Goal: Transaction & Acquisition: Purchase product/service

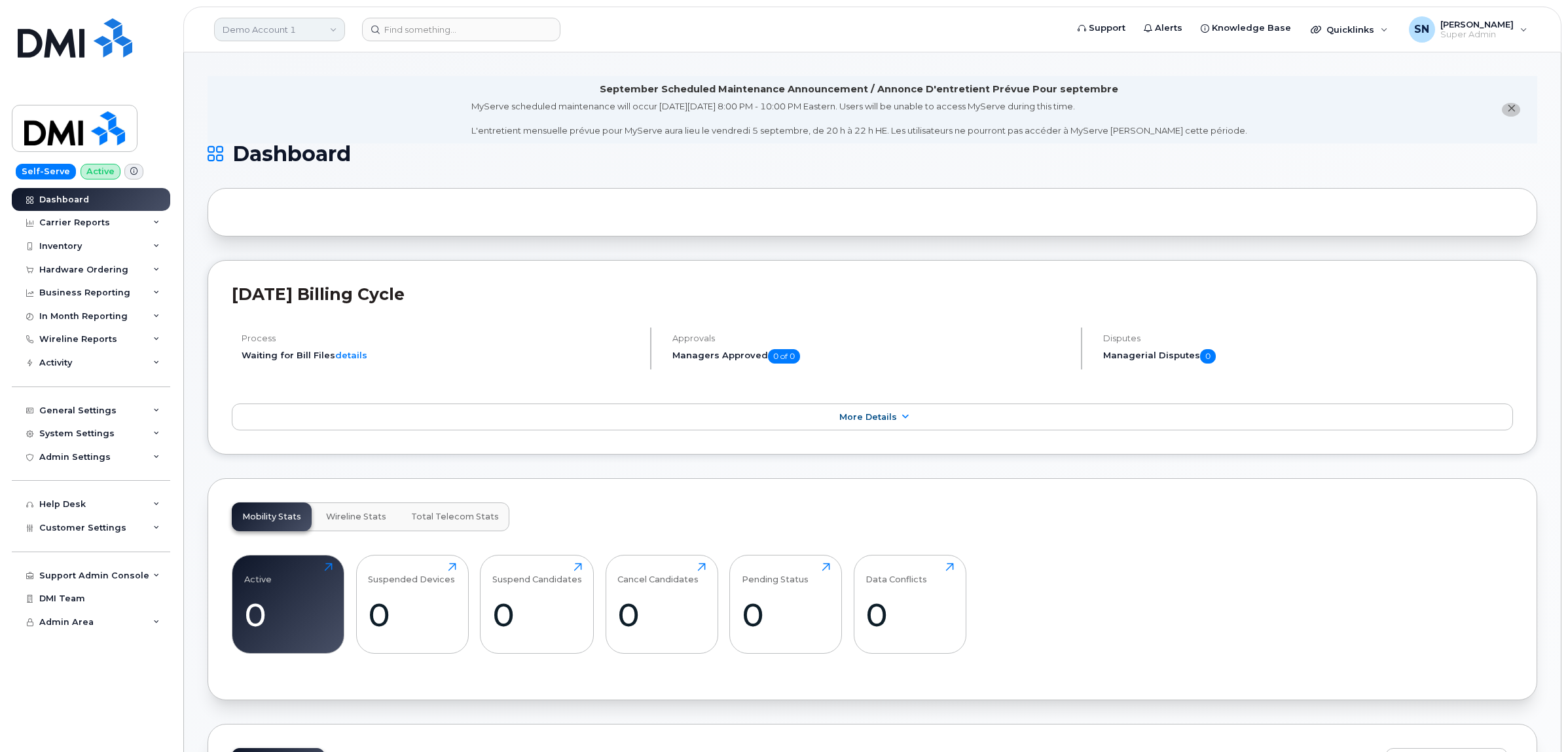
click at [287, 26] on link "Demo Account 1" at bounding box center [279, 30] width 131 height 24
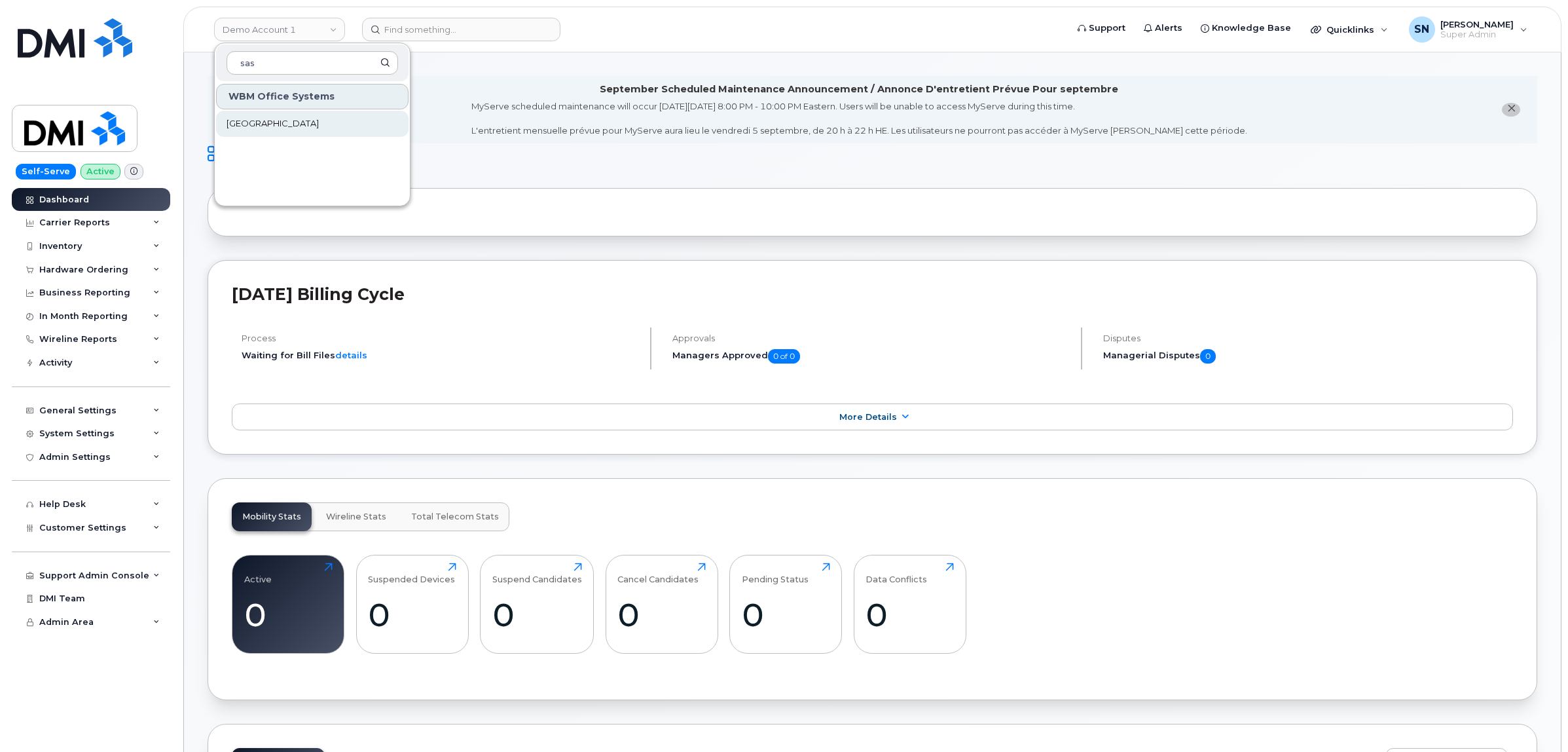
type input "sas"
click at [303, 118] on span "[GEOGRAPHIC_DATA]" at bounding box center [272, 124] width 92 height 13
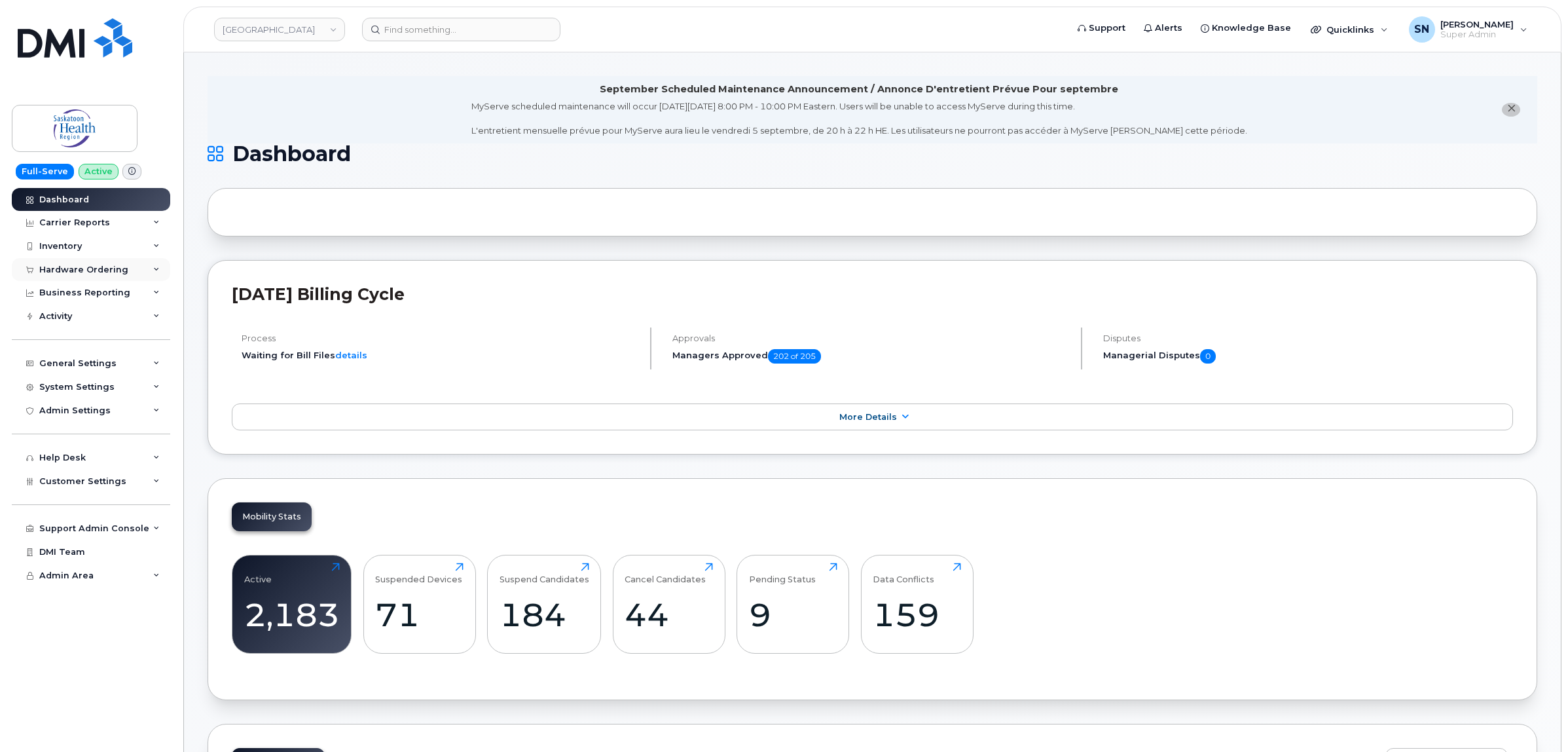
click at [99, 265] on div "Hardware Ordering" at bounding box center [84, 270] width 89 height 10
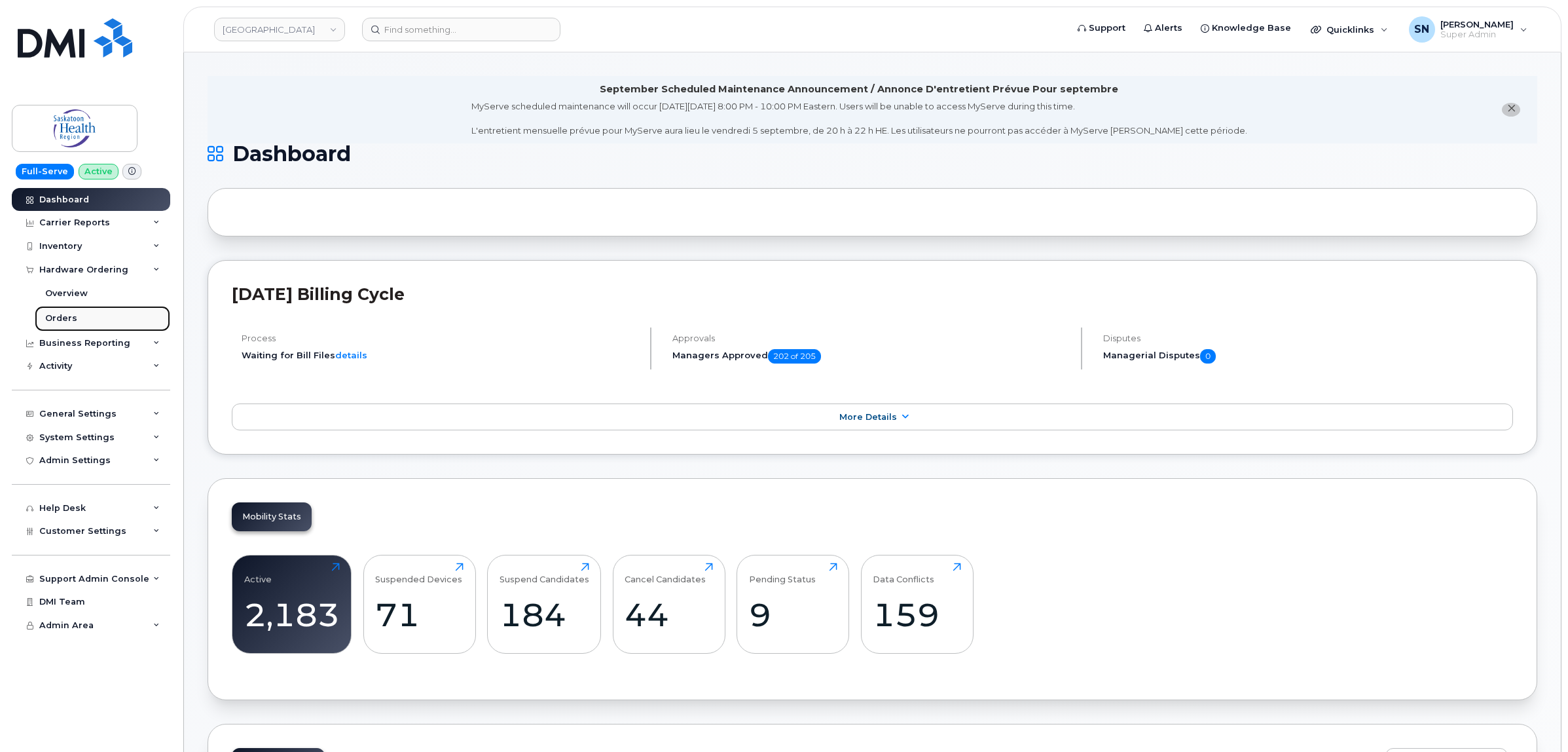
click at [84, 319] on link "Orders" at bounding box center [102, 319] width 135 height 25
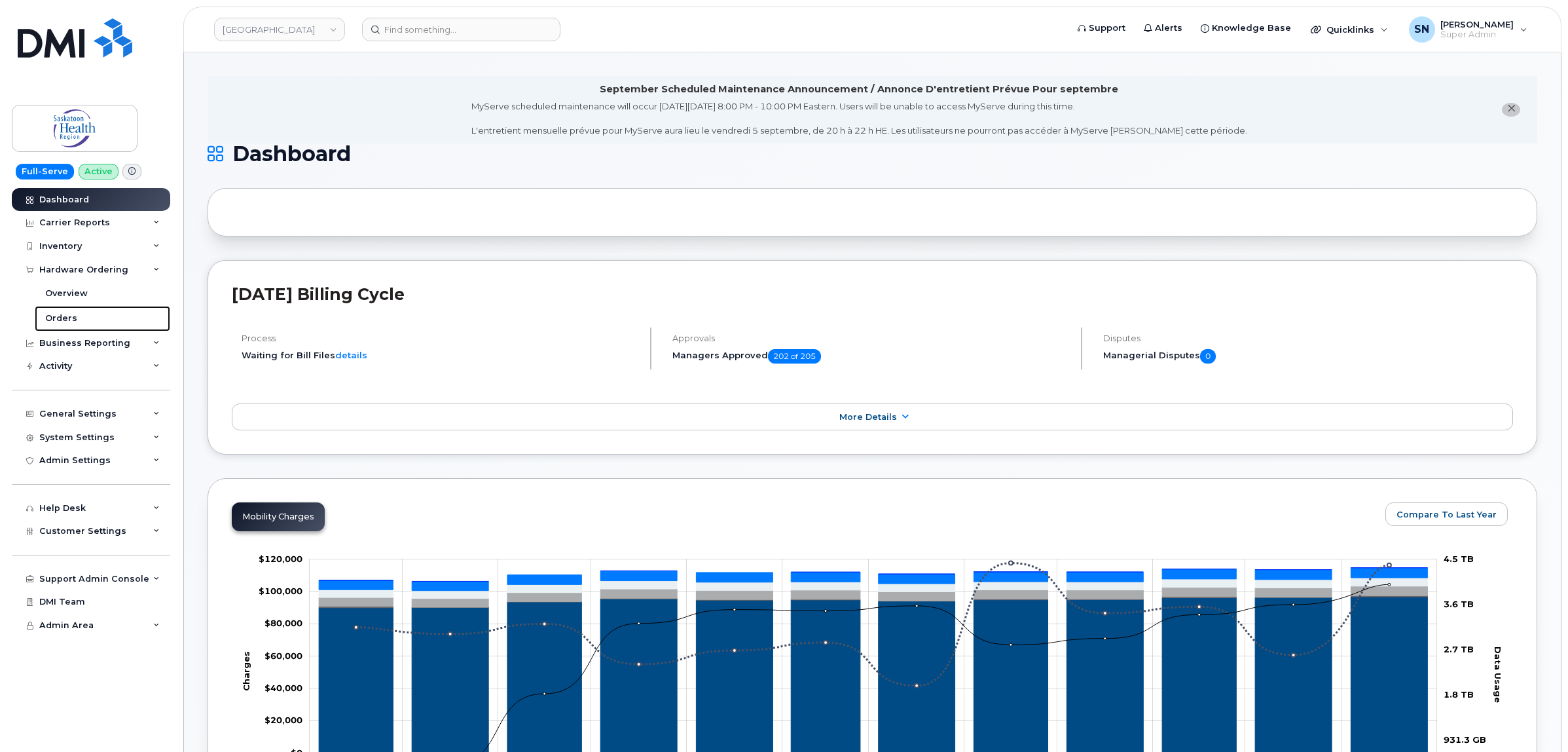
click at [69, 316] on div "Orders" at bounding box center [61, 319] width 32 height 12
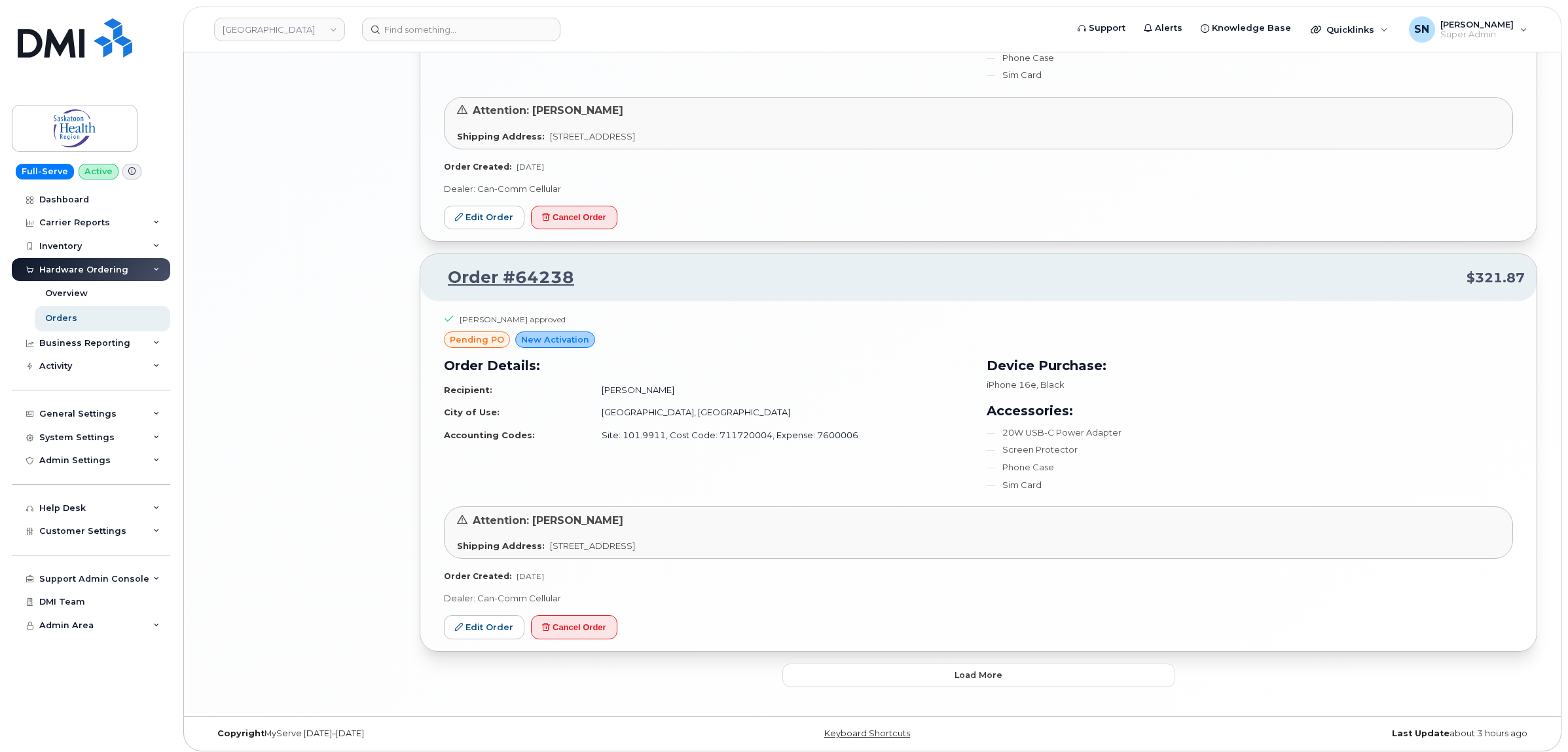
scroll to position [2744, 0]
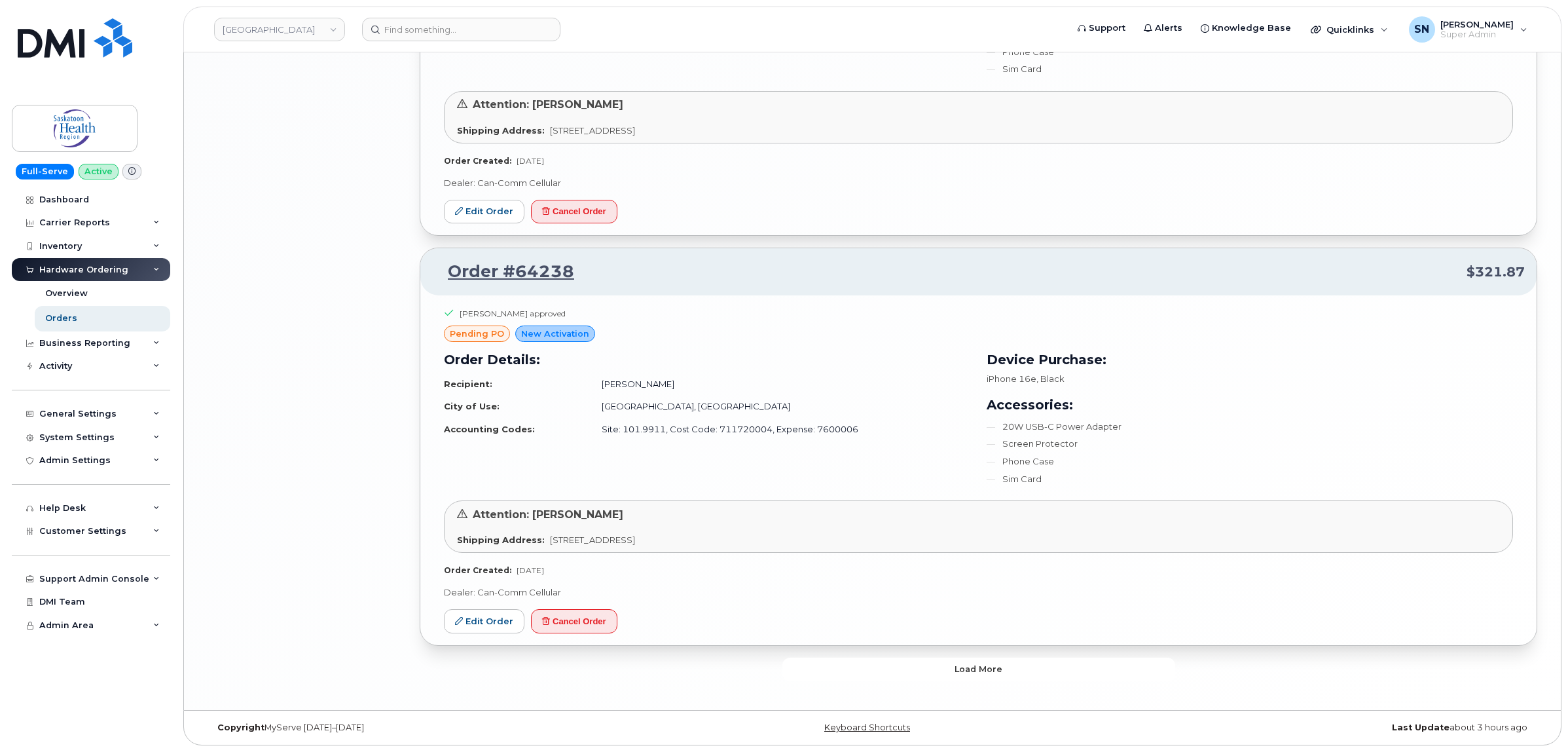
click at [872, 670] on button "Load more" at bounding box center [979, 669] width 393 height 24
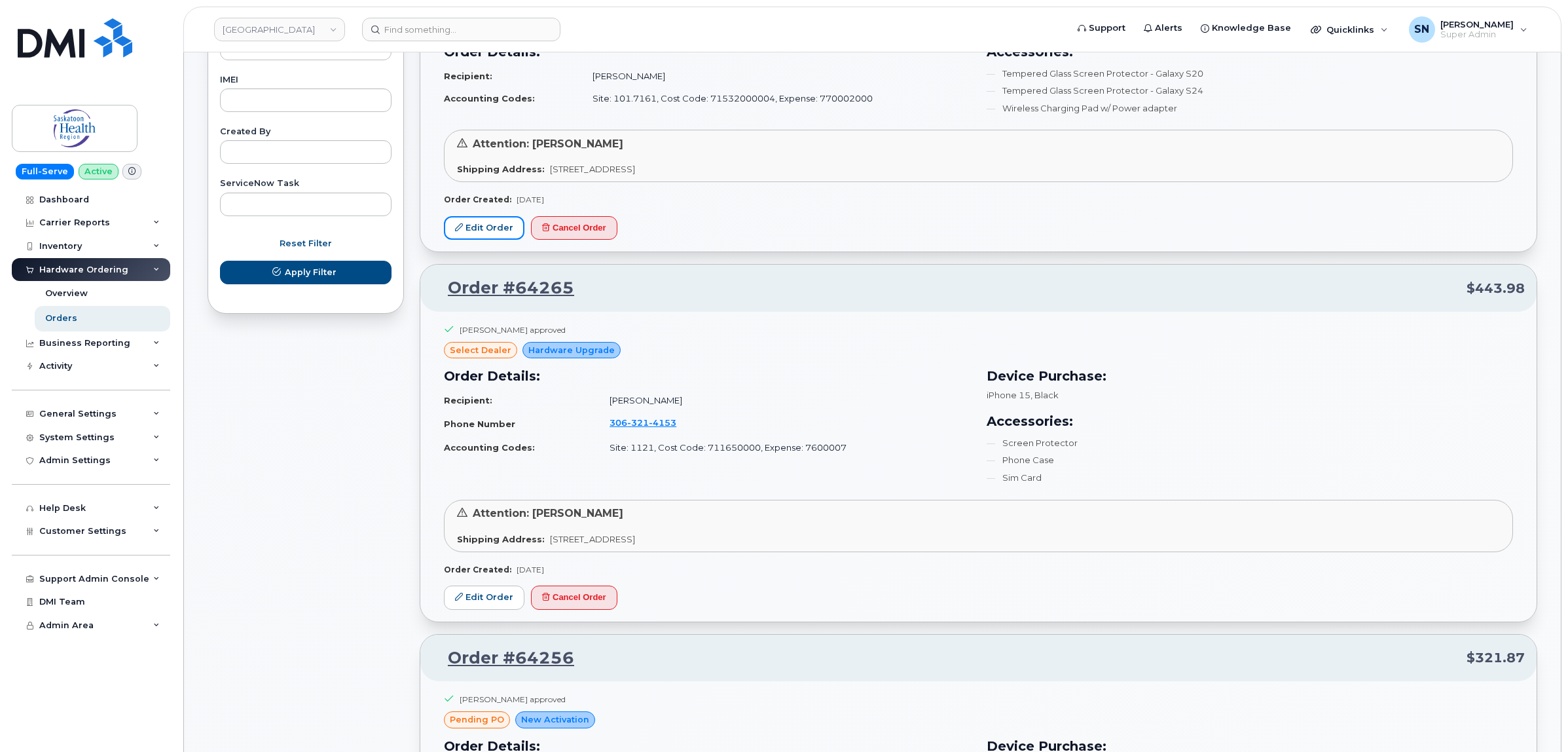
scroll to position [737, 0]
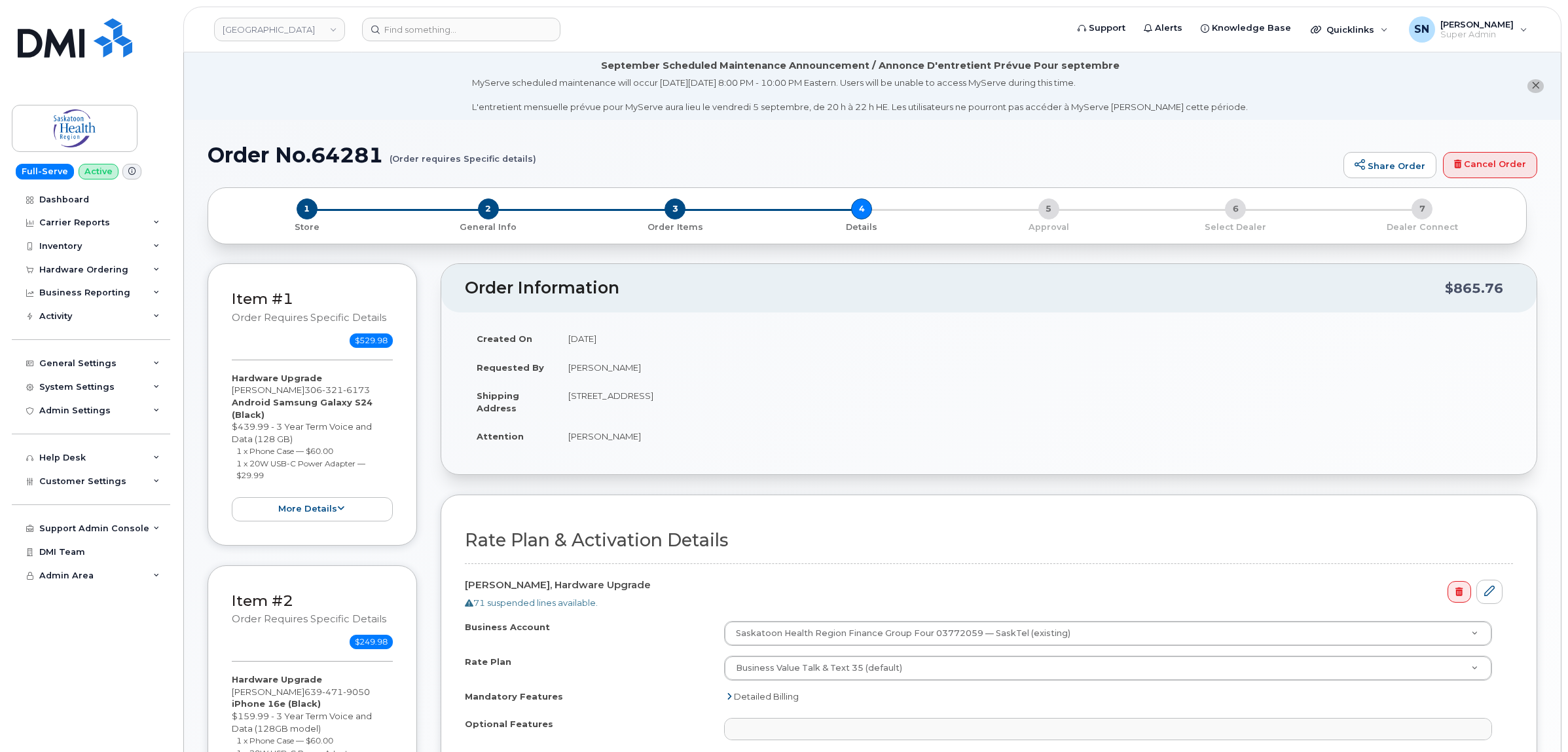
select select
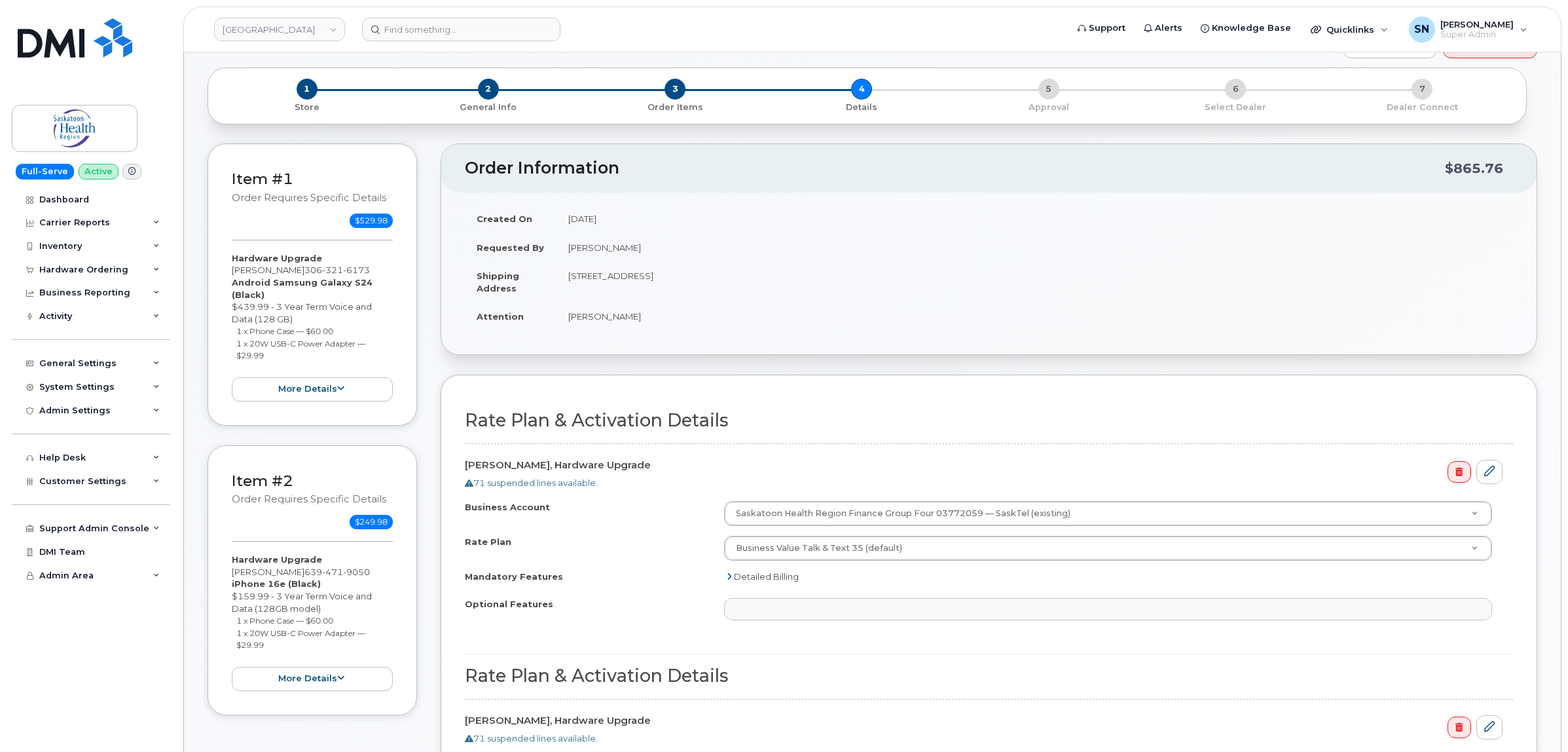
scroll to position [245, 0]
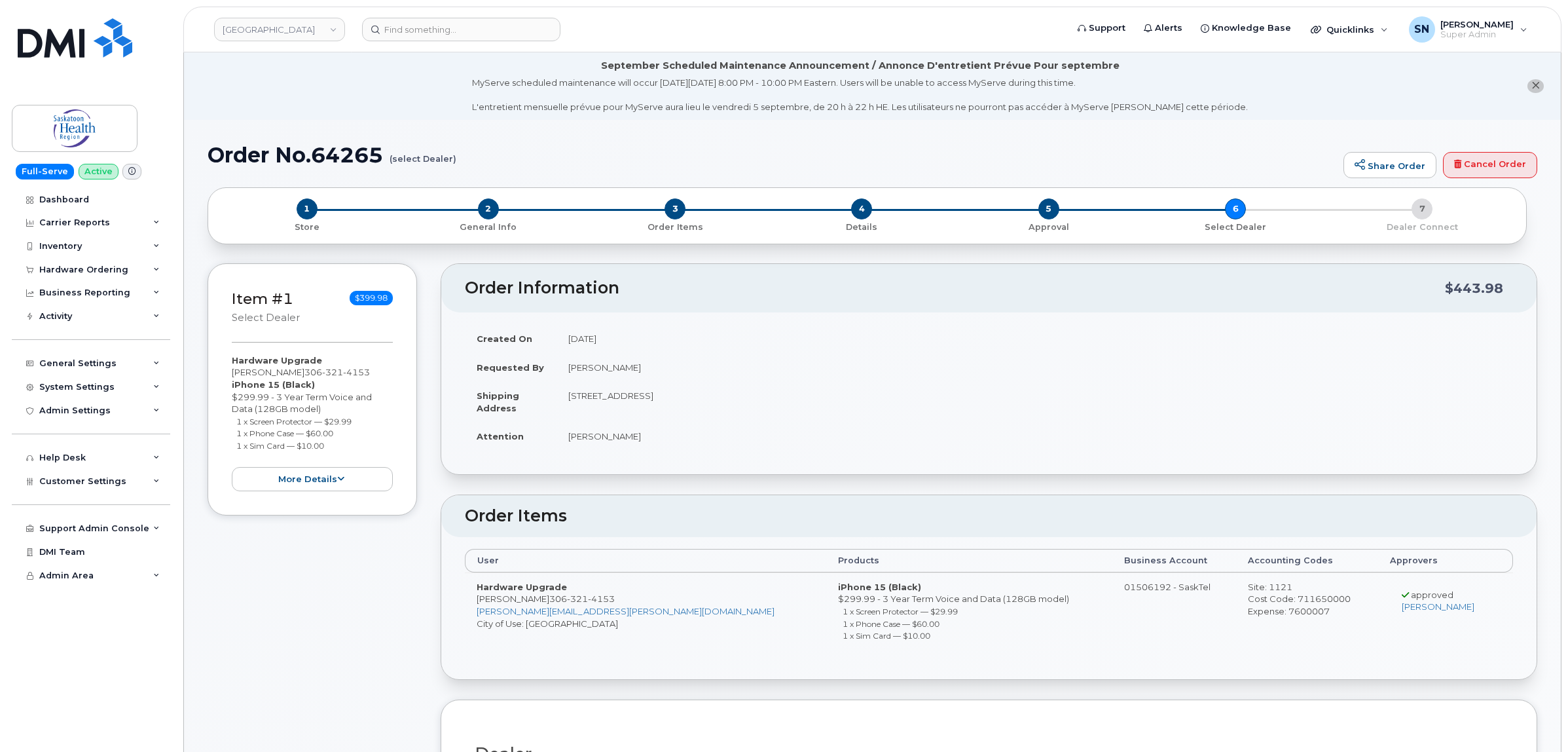
drag, startPoint x: 237, startPoint y: 420, endPoint x: 354, endPoint y: 424, distance: 117.1
click at [352, 424] on small "1 x Screen Protector — $29.99" at bounding box center [294, 421] width 115 height 10
copy small "1 x Screen Protector — $29.99"
drag, startPoint x: 237, startPoint y: 434, endPoint x: 364, endPoint y: 438, distance: 127.1
click at [364, 438] on li "1 x Phone Case — $60.00" at bounding box center [315, 433] width 157 height 13
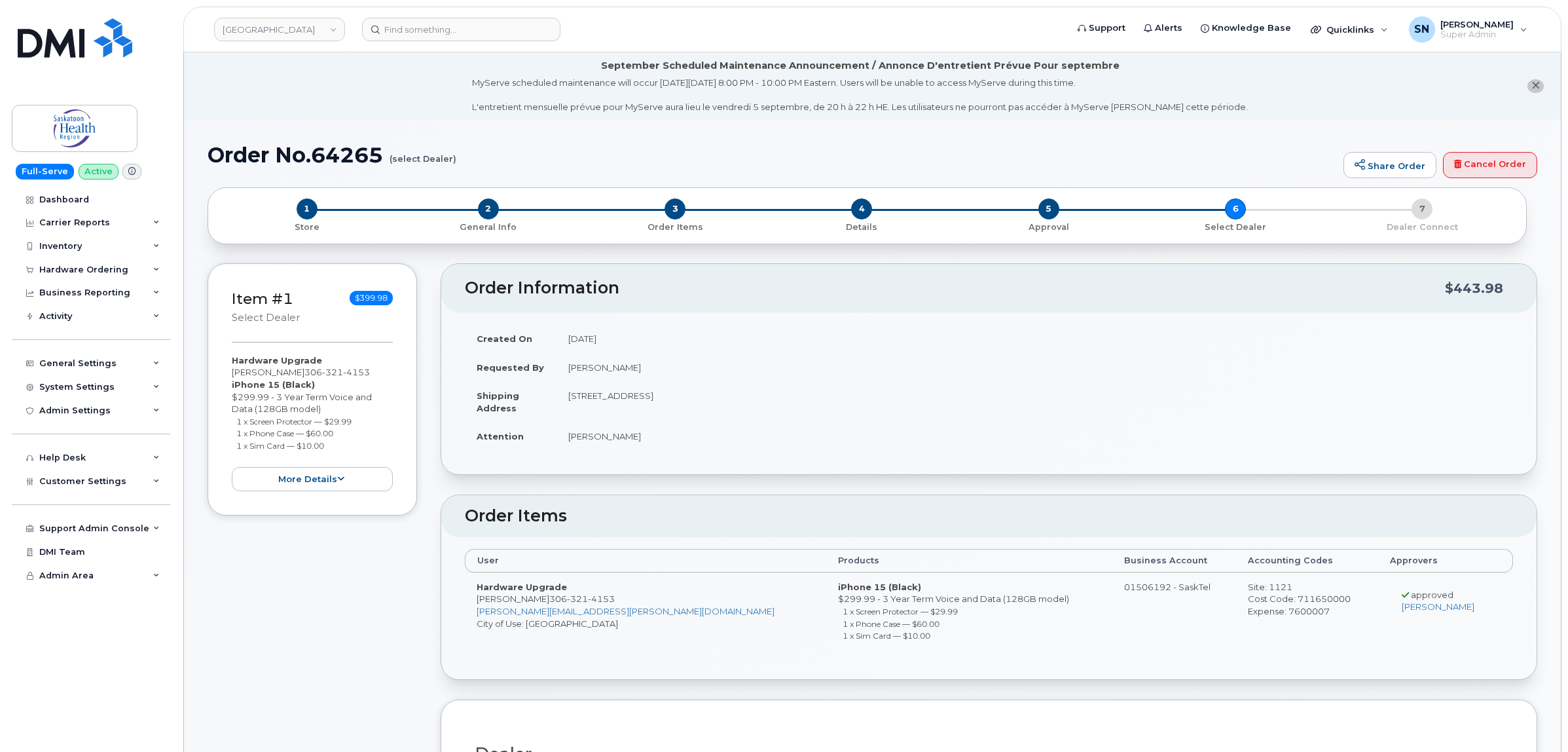
copy small "1 x Phone Case — $60.00"
drag, startPoint x: 237, startPoint y: 446, endPoint x: 327, endPoint y: 447, distance: 90.0
click at [327, 447] on li "1 x Sim Card — $10.00" at bounding box center [315, 445] width 157 height 13
copy small "1 x Sim Card — $10.00"
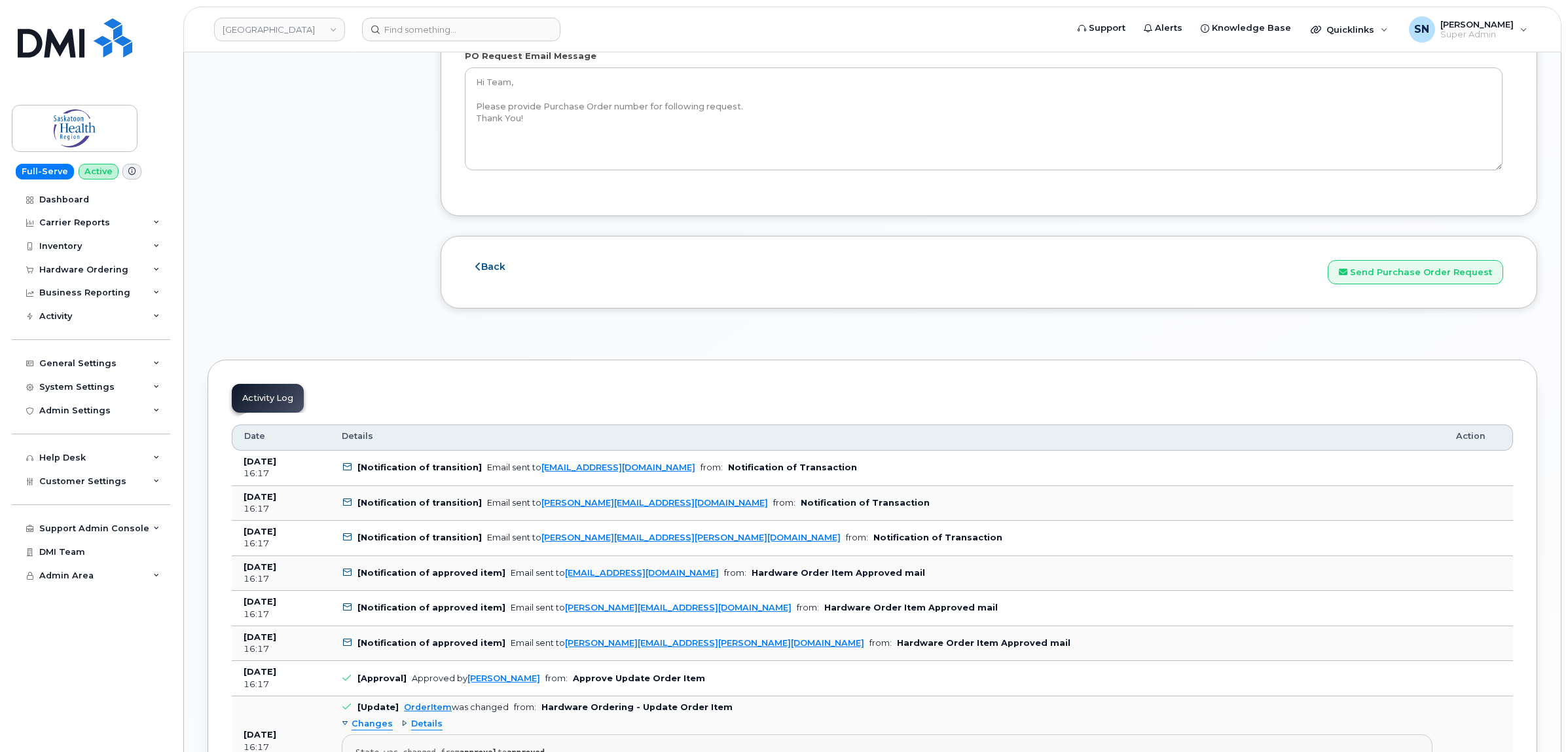
scroll to position [1556, 0]
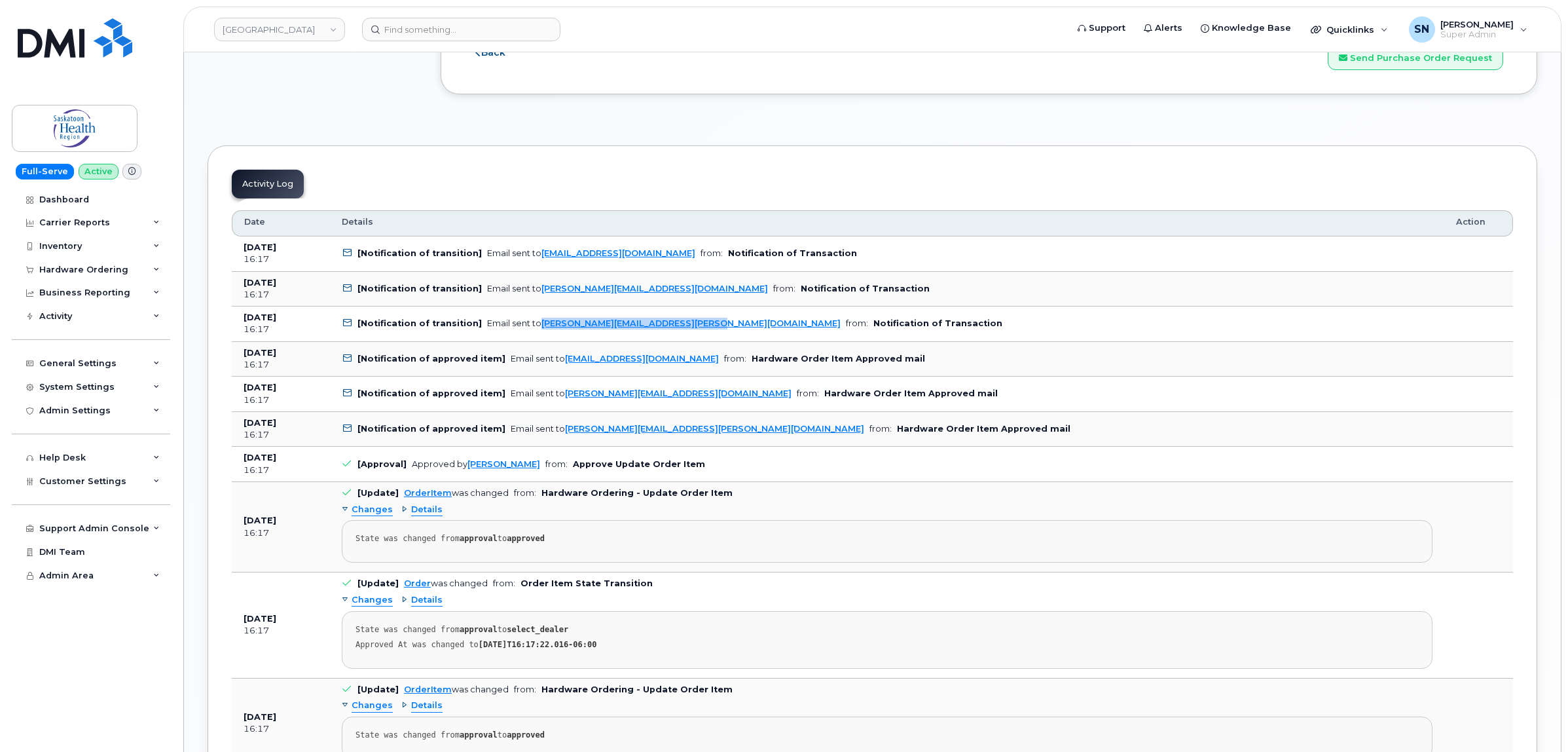
drag, startPoint x: 695, startPoint y: 329, endPoint x: 535, endPoint y: 335, distance: 160.1
click at [535, 335] on td "[Notification of transition] Email sent to robert.shew@saskhealthauthority.ca f…" at bounding box center [887, 325] width 1115 height 35
copy link "[PERSON_NAME][EMAIL_ADDRESS][PERSON_NAME][DOMAIN_NAME]"
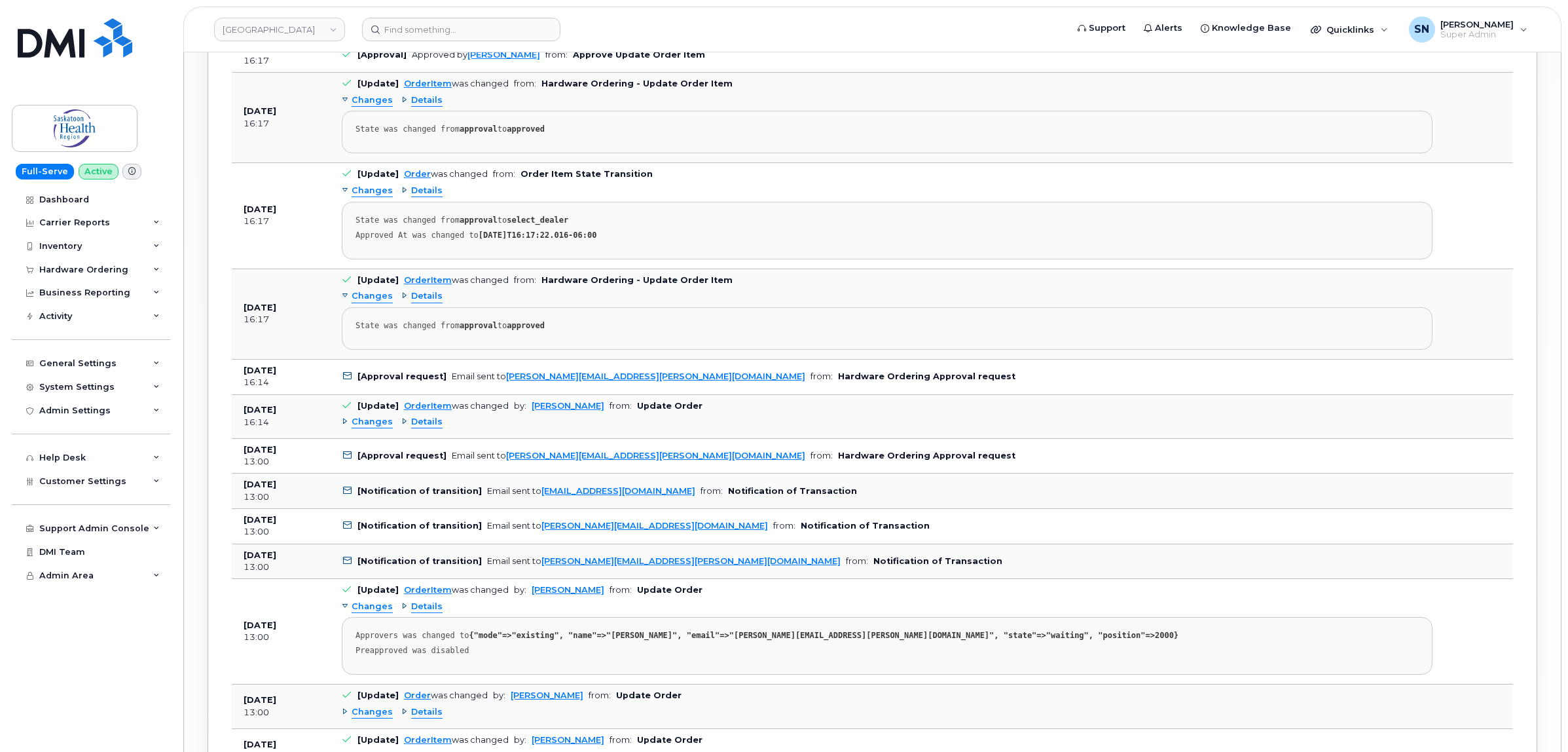
scroll to position [1883, 0]
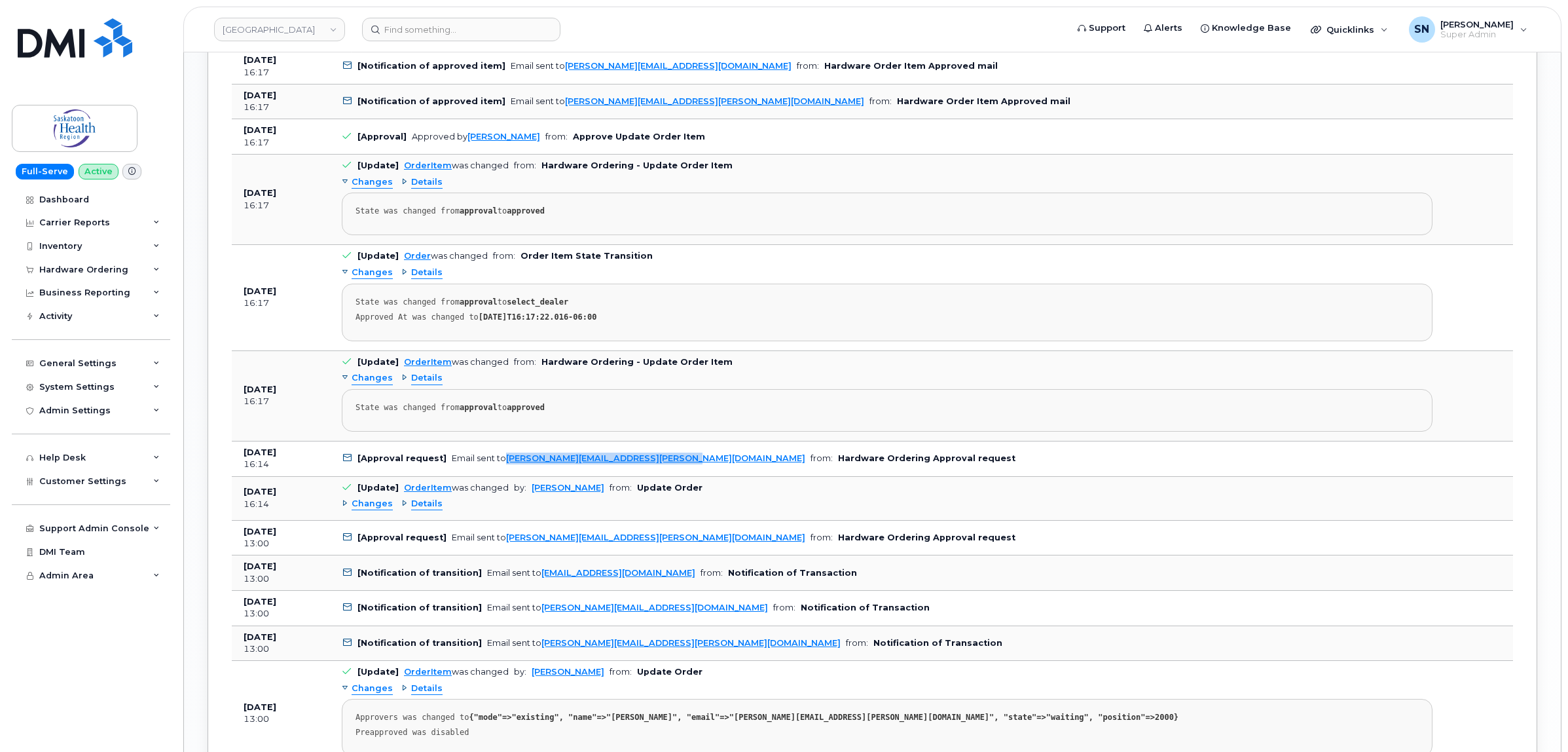
drag, startPoint x: 668, startPoint y: 468, endPoint x: 503, endPoint y: 480, distance: 165.4
click at [503, 477] on td "[Approval request] Email sent to Kelly.Burrows@saskhealthauthority.ca from: Har…" at bounding box center [887, 459] width 1115 height 35
copy link "[PERSON_NAME][EMAIL_ADDRESS][PERSON_NAME][DOMAIN_NAME]"
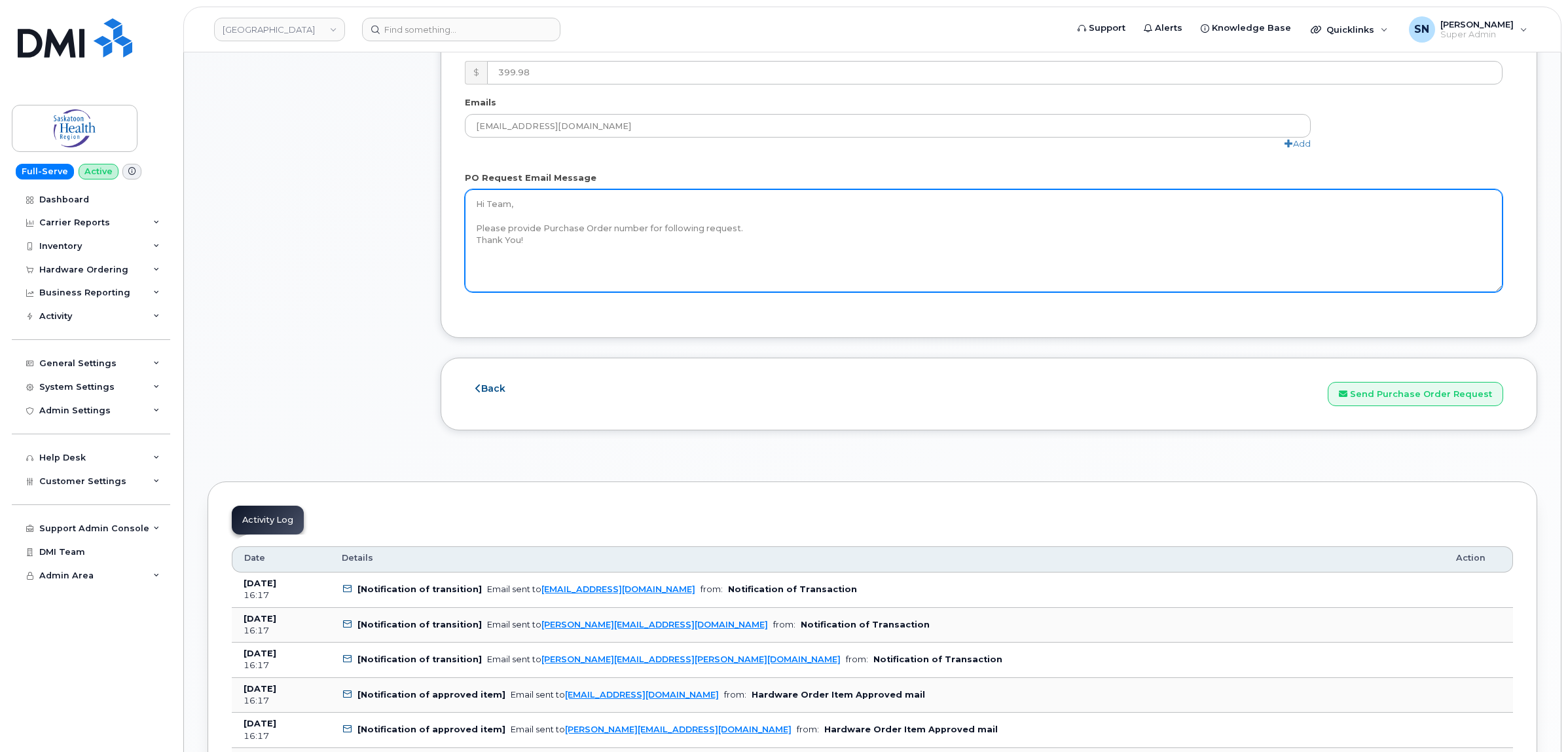
scroll to position [1392, 0]
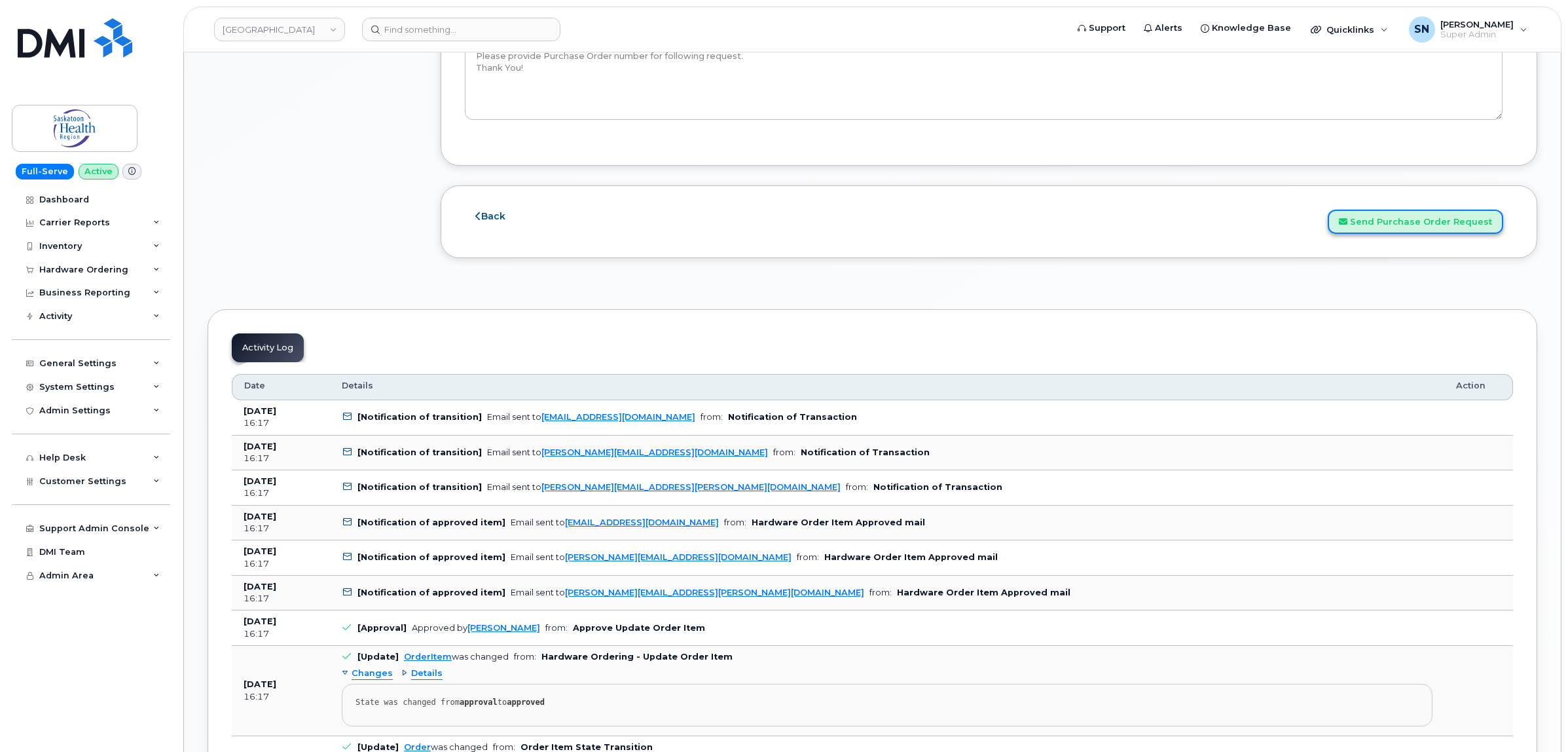
click at [1391, 229] on button "Send Purchase Order Request" at bounding box center [1415, 221] width 175 height 24
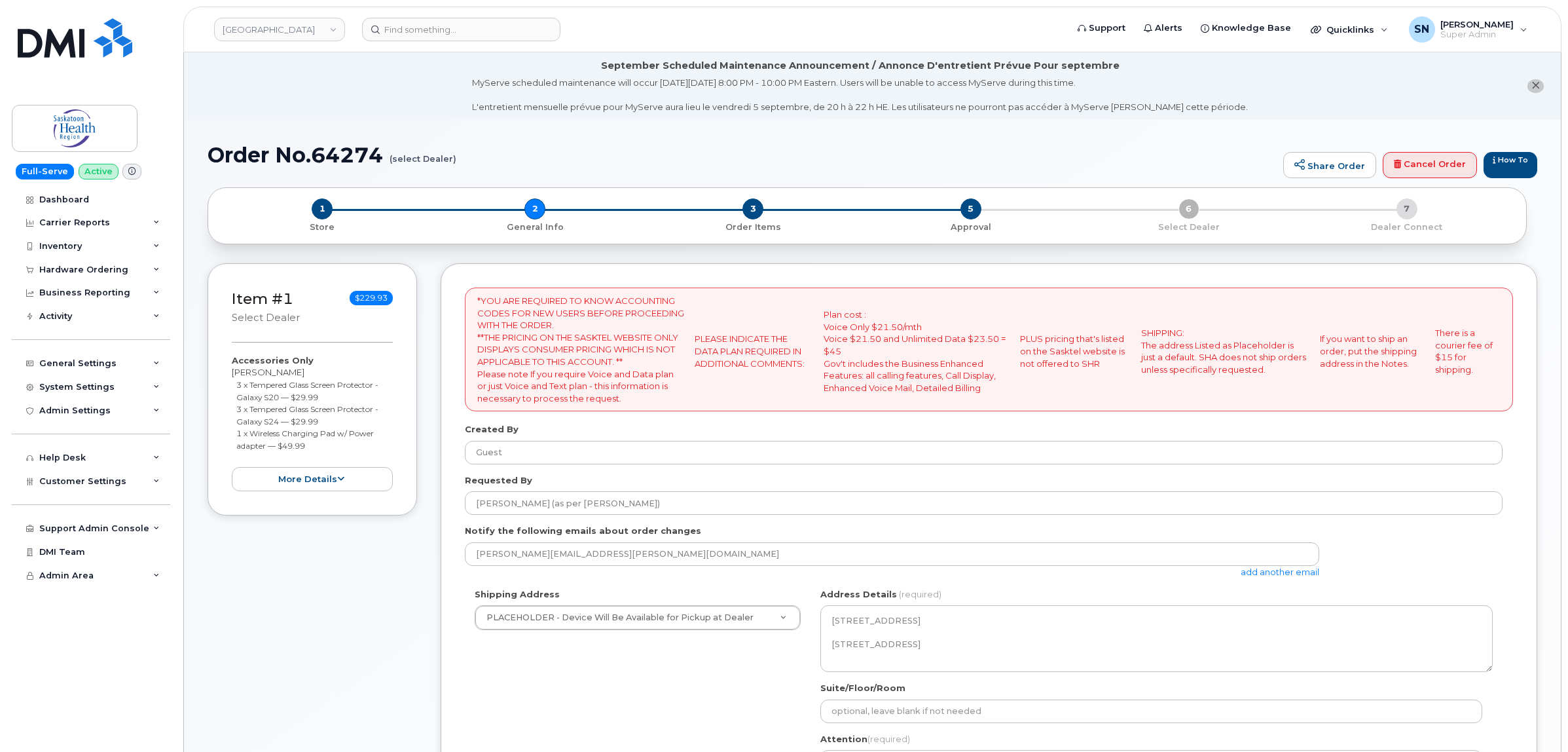
select select
drag, startPoint x: 231, startPoint y: 370, endPoint x: 301, endPoint y: 369, distance: 70.0
click at [301, 369] on div "Item #1 select Dealer $229.93 Accessories Only [PERSON_NAME] 3 x Tempered Glass…" at bounding box center [312, 389] width 209 height 252
copy div "[PERSON_NAME]"
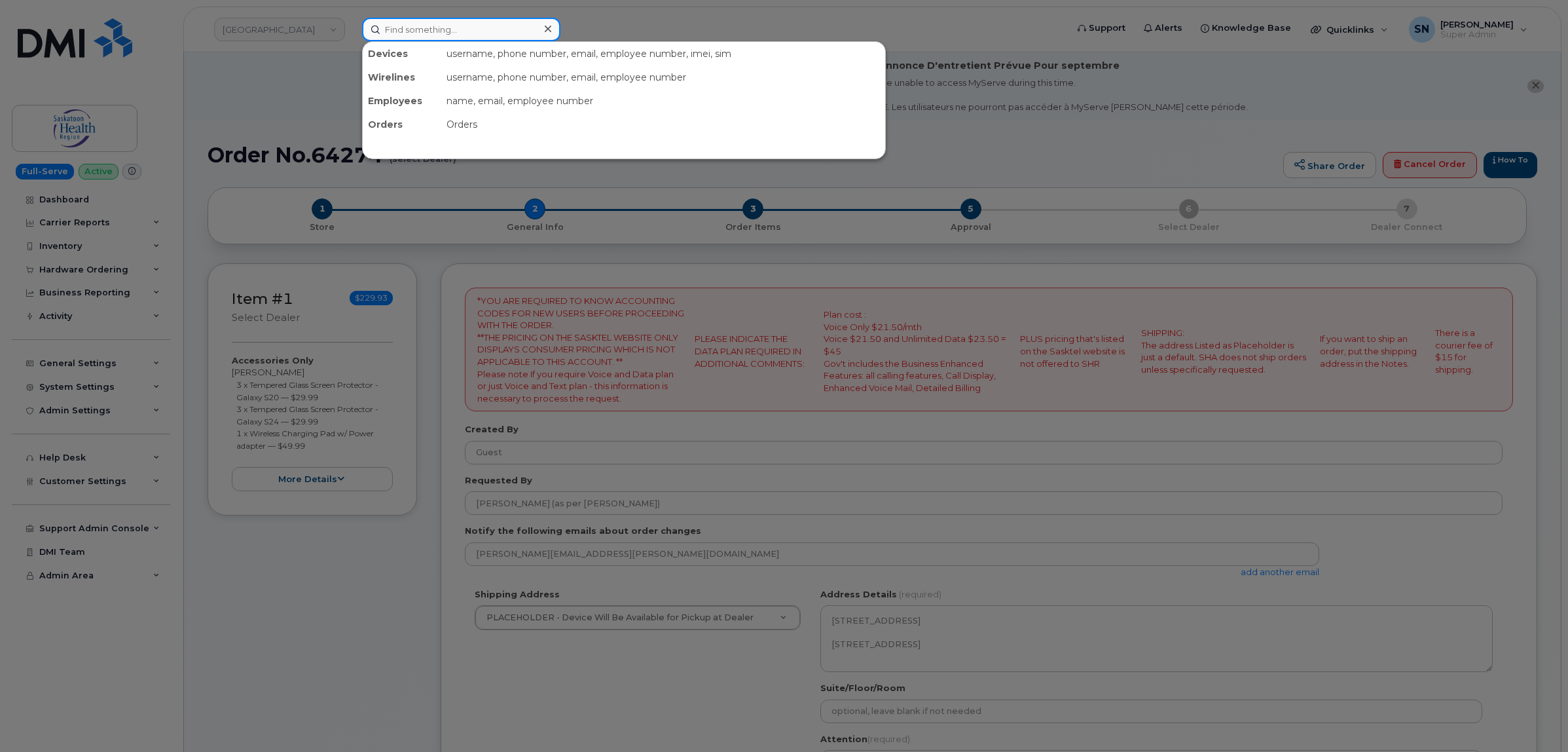
paste input "Nathale Young"
click at [432, 30] on input "Nathale Young" at bounding box center [461, 30] width 198 height 24
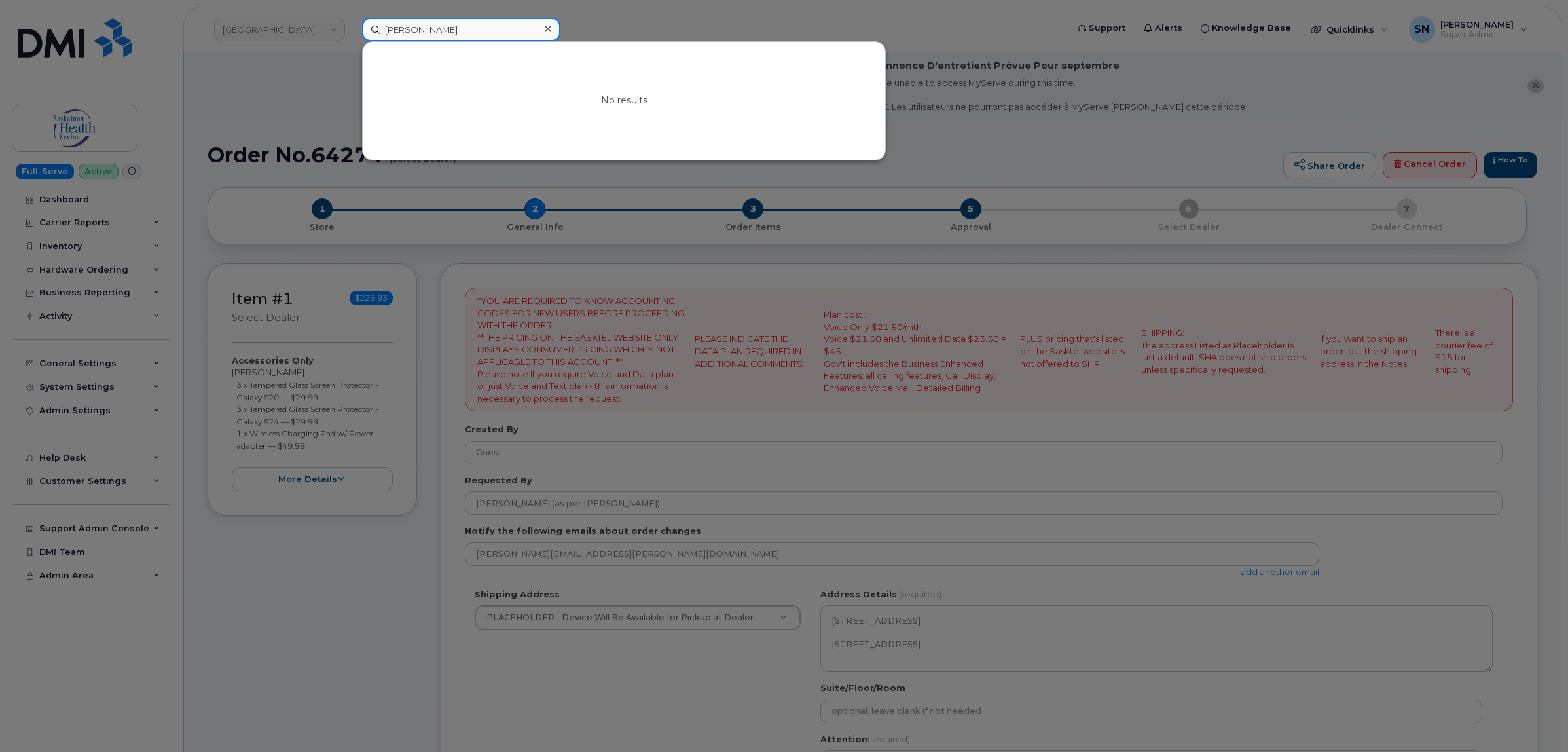
type input "Nathale Young"
click at [283, 96] on div at bounding box center [784, 376] width 1568 height 752
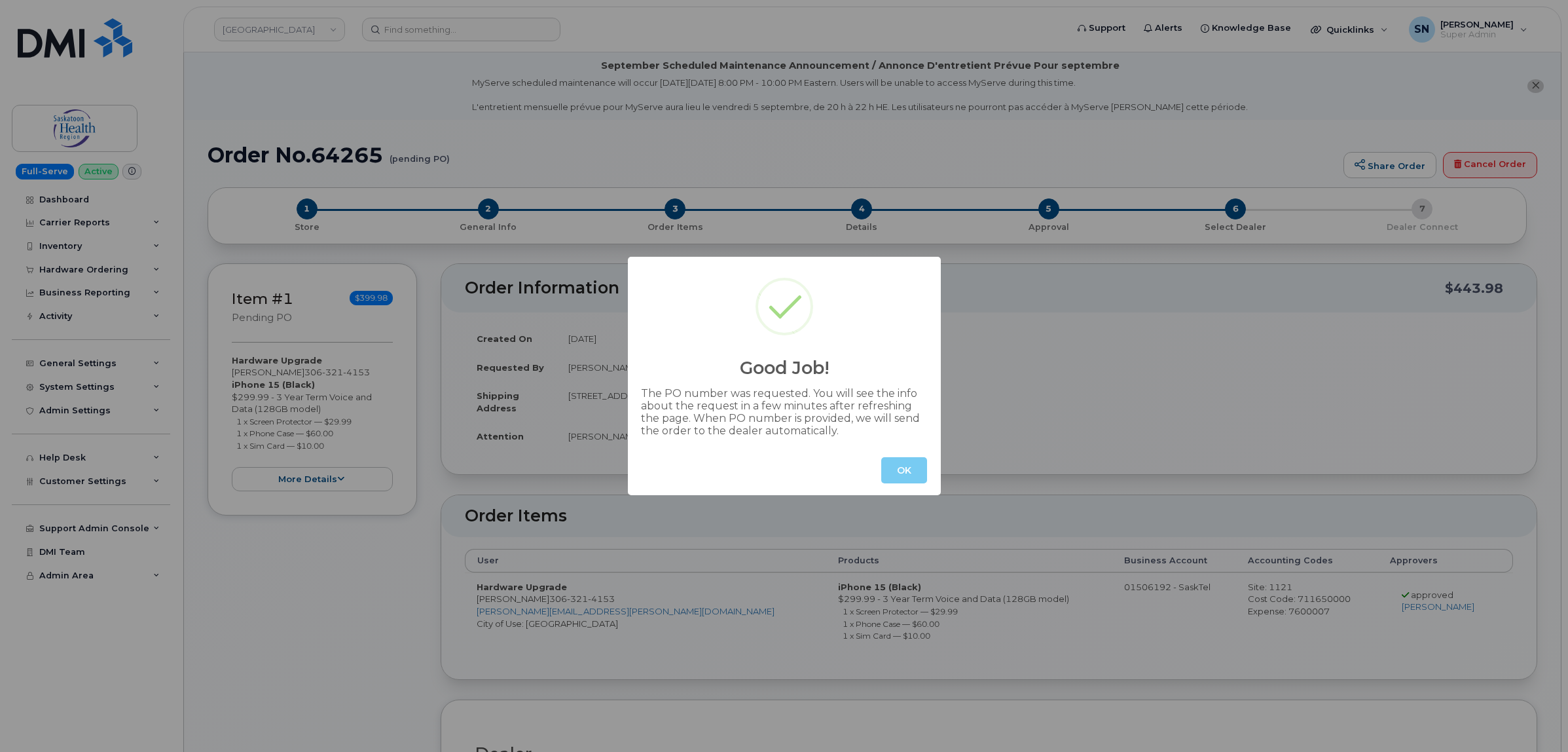
click at [891, 461] on button "OK" at bounding box center [904, 470] width 46 height 26
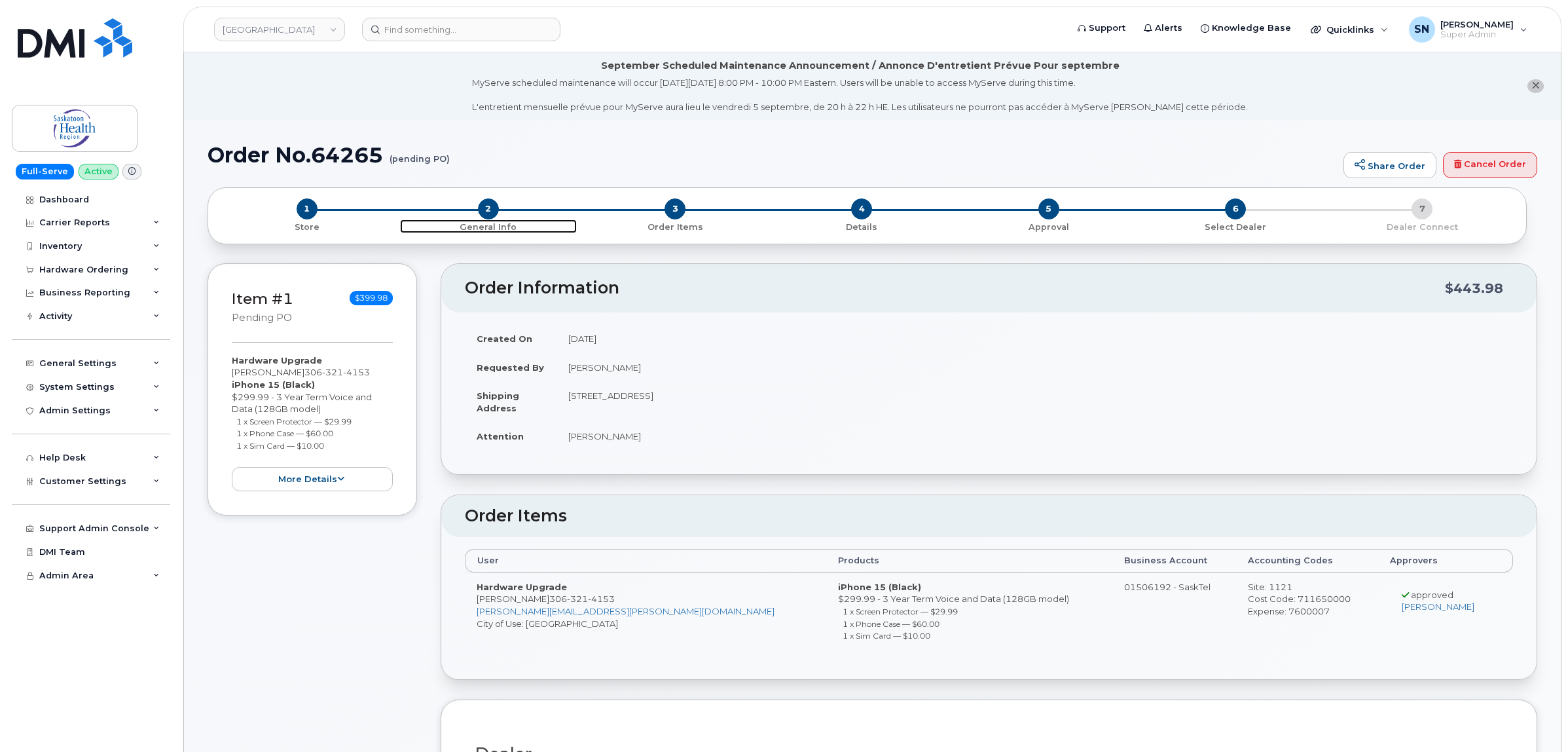
click at [485, 207] on span "2" at bounding box center [489, 209] width 21 height 21
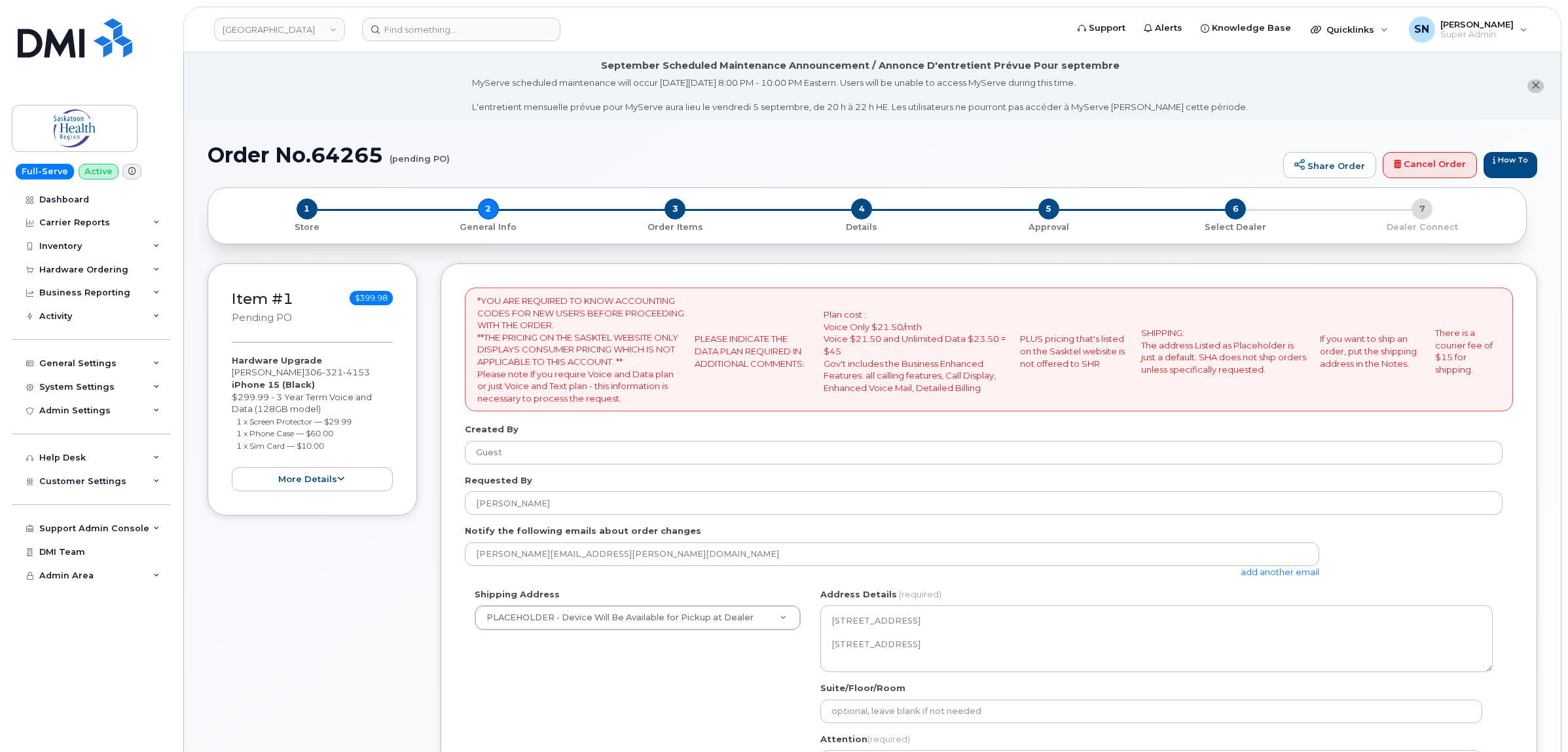
select select
click at [1529, 89] on button "close notification" at bounding box center [1536, 86] width 16 height 14
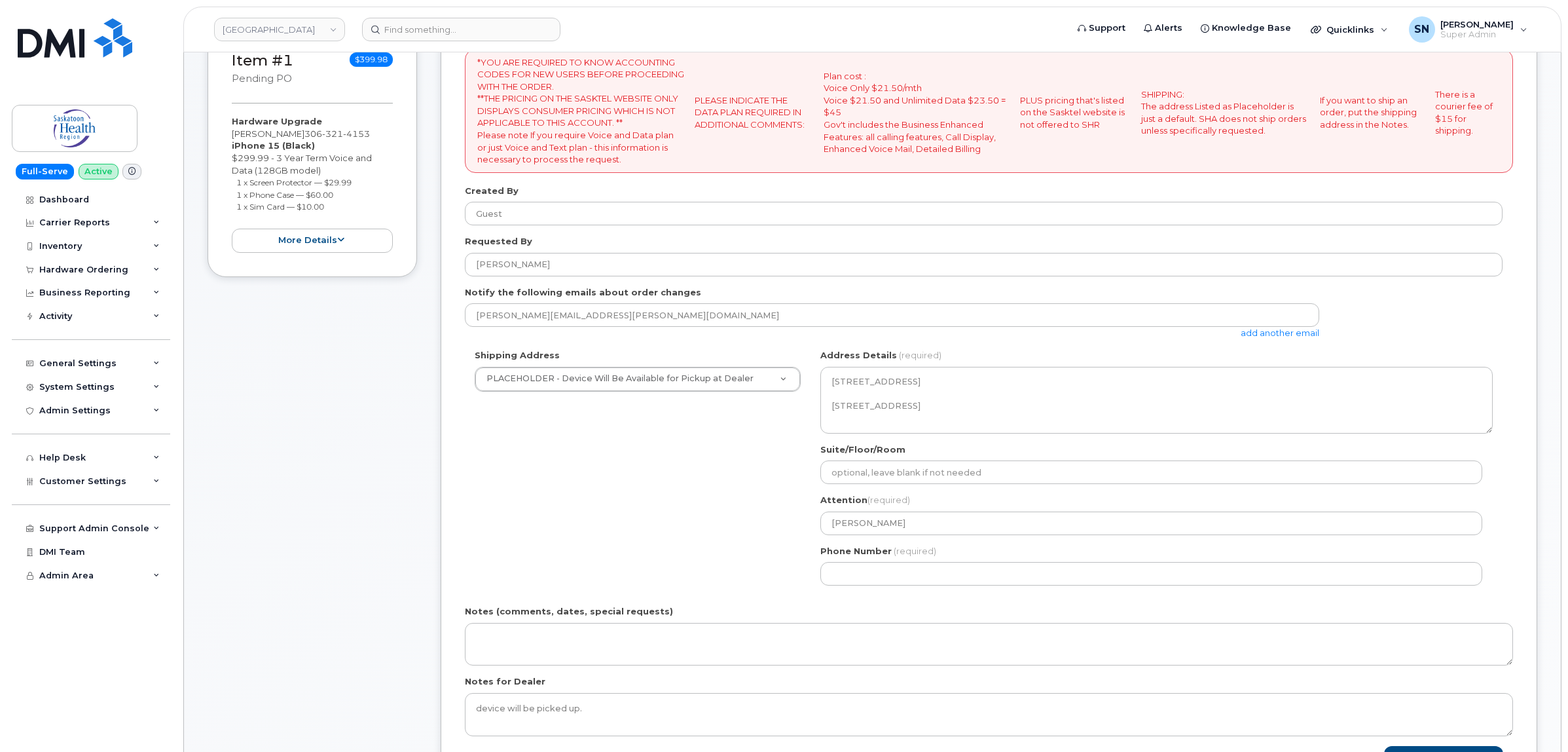
scroll to position [410, 0]
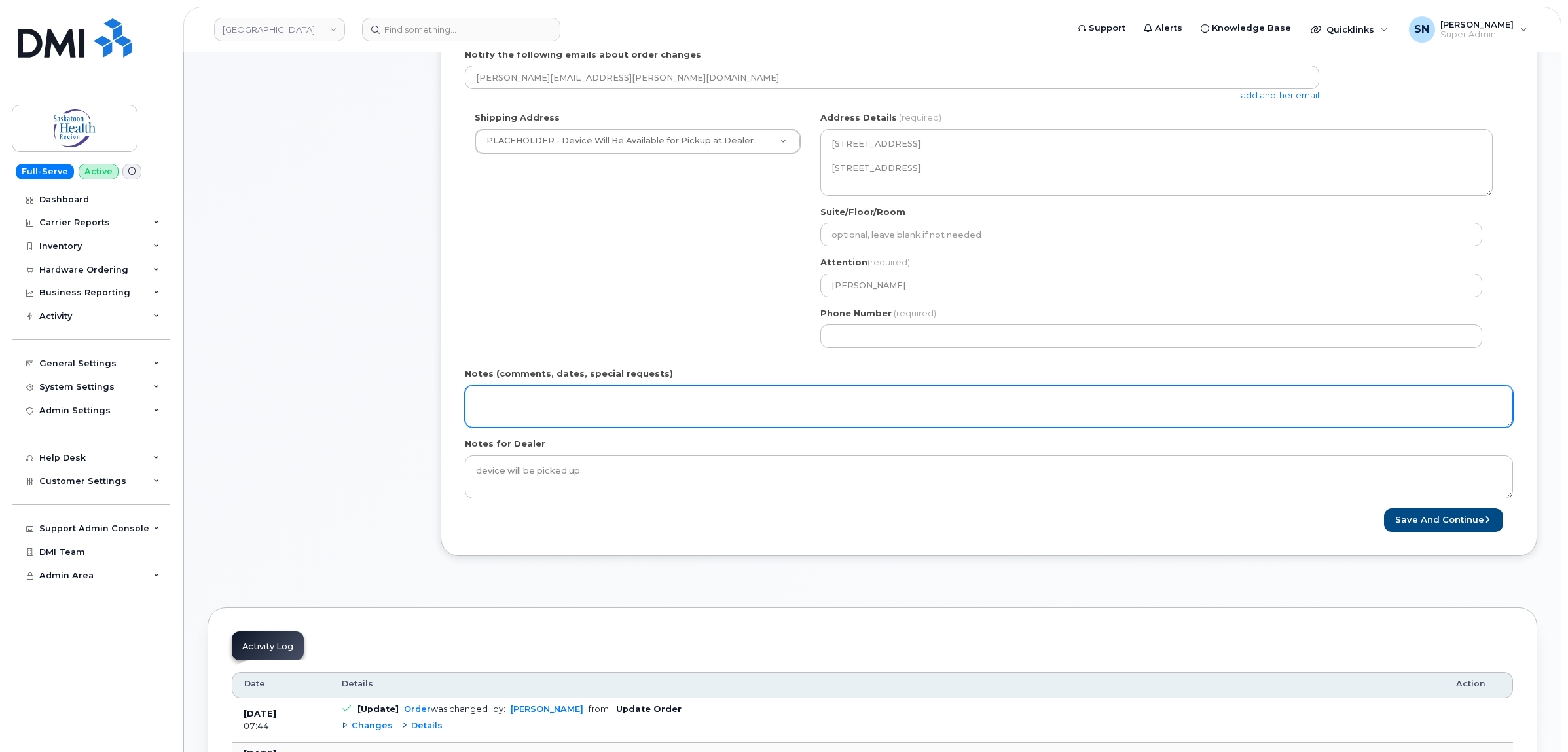
click at [580, 419] on textarea "Notes (comments, dates, special requests)" at bounding box center [989, 407] width 1048 height 43
type textarea "***PO Instructions sent [DATE]"
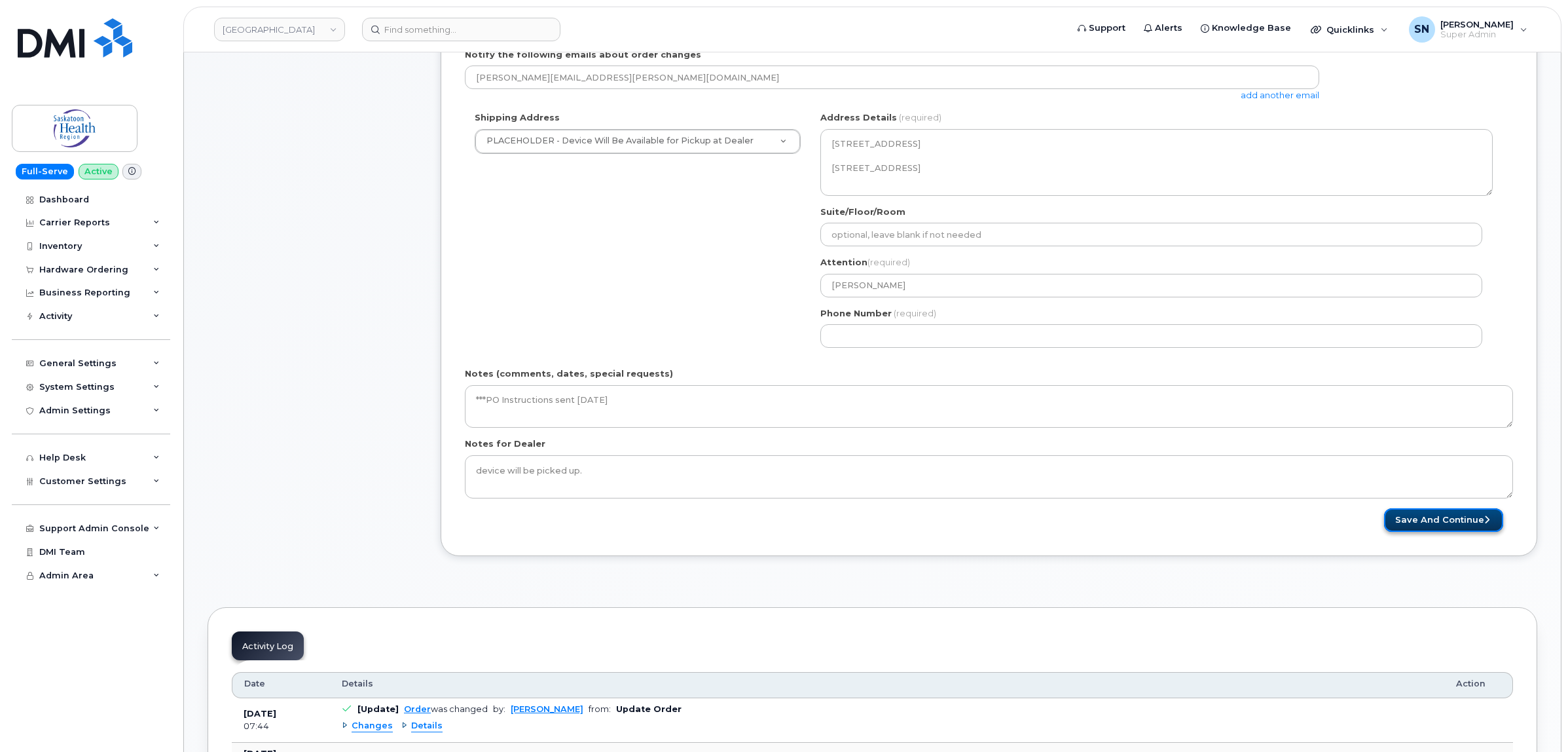
click at [1474, 531] on button "Save and Continue" at bounding box center [1444, 520] width 119 height 24
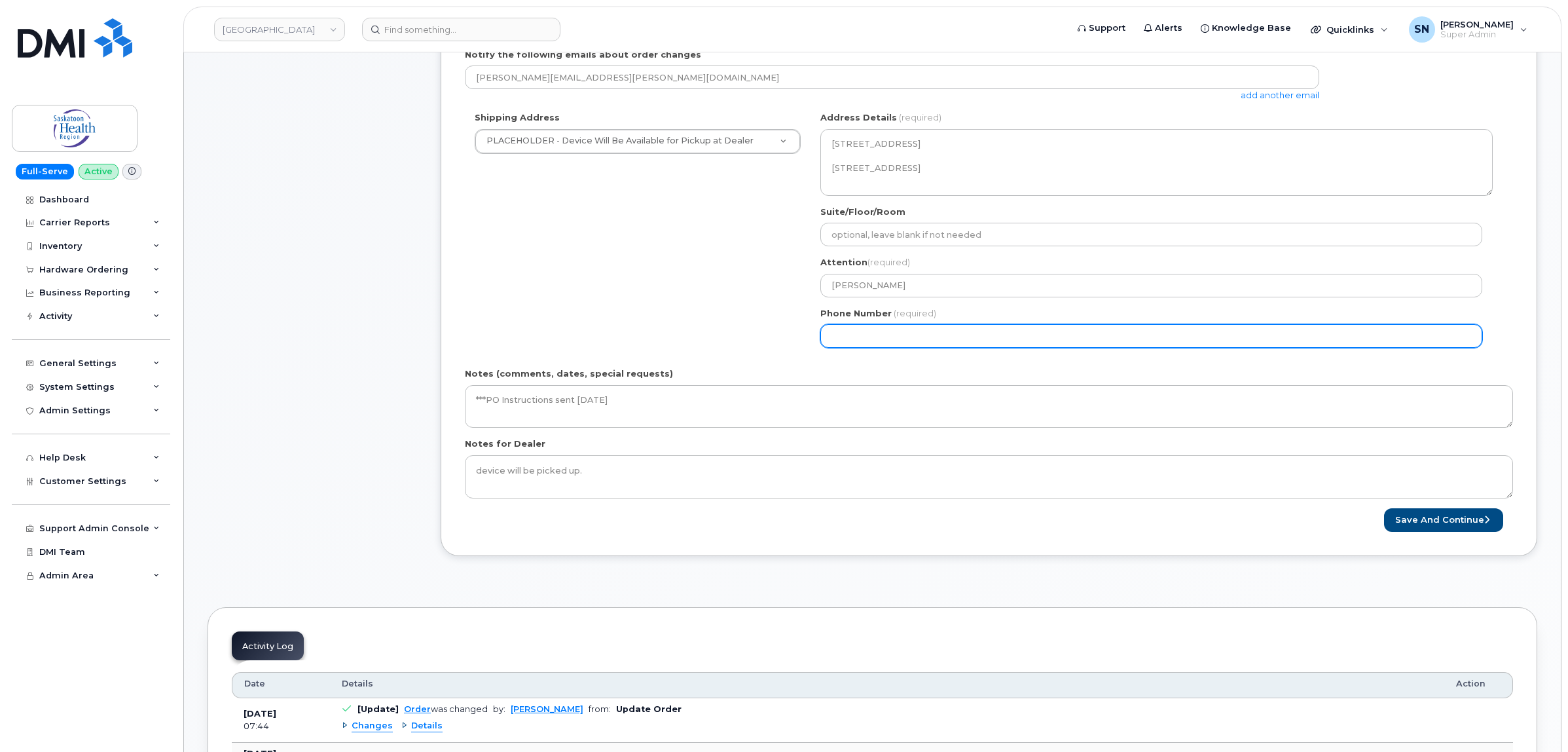
select select
type input "123456789"
select select
type input "1234567890"
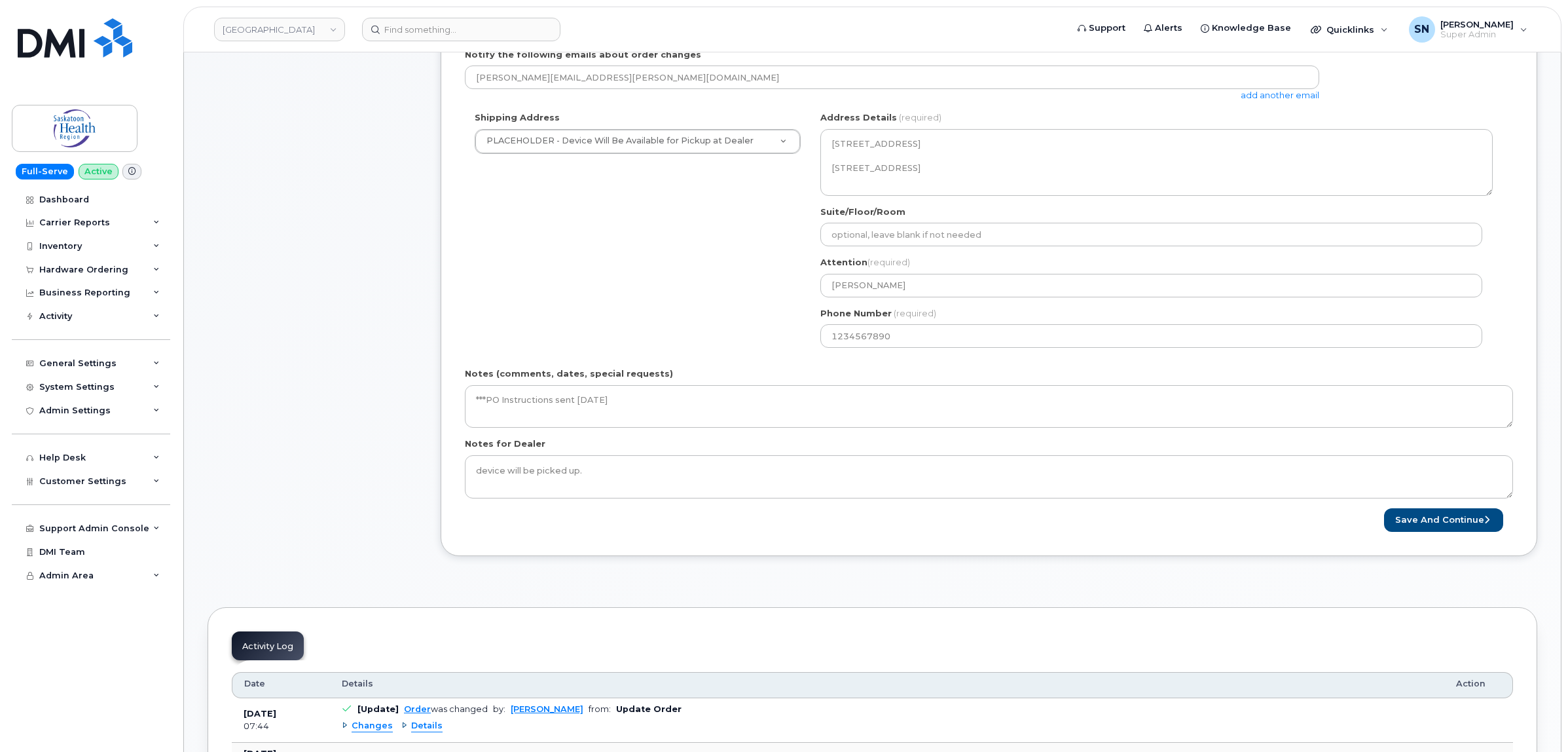
click at [1484, 508] on form "*YOU ARE REQUIRED TO KNOW ACCOUNTING CODES FOR NEW USERS BEFORE PROCEEDING WITH…" at bounding box center [989, 172] width 1048 height 721
click at [1478, 525] on button "Save and Continue" at bounding box center [1444, 520] width 119 height 24
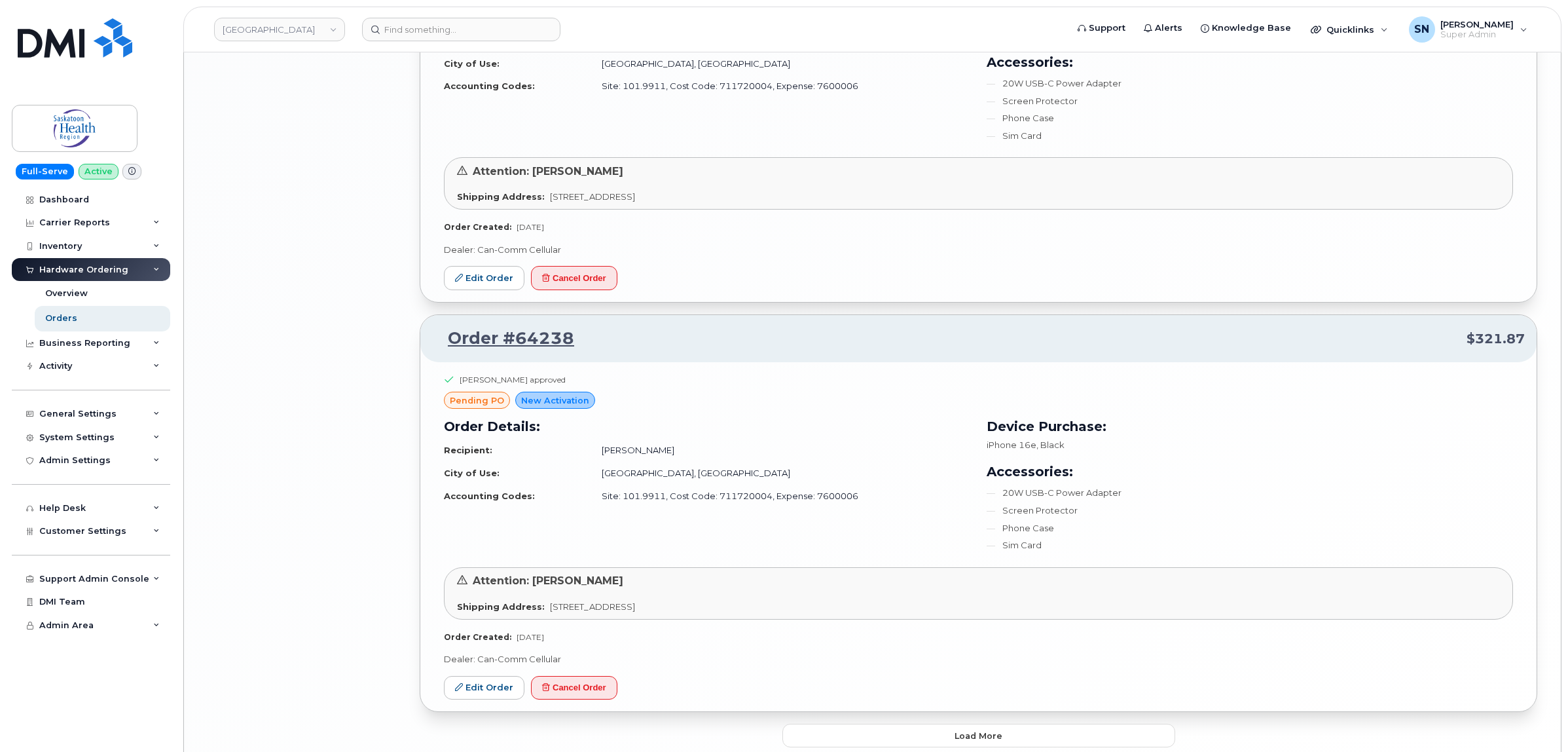
scroll to position [2766, 0]
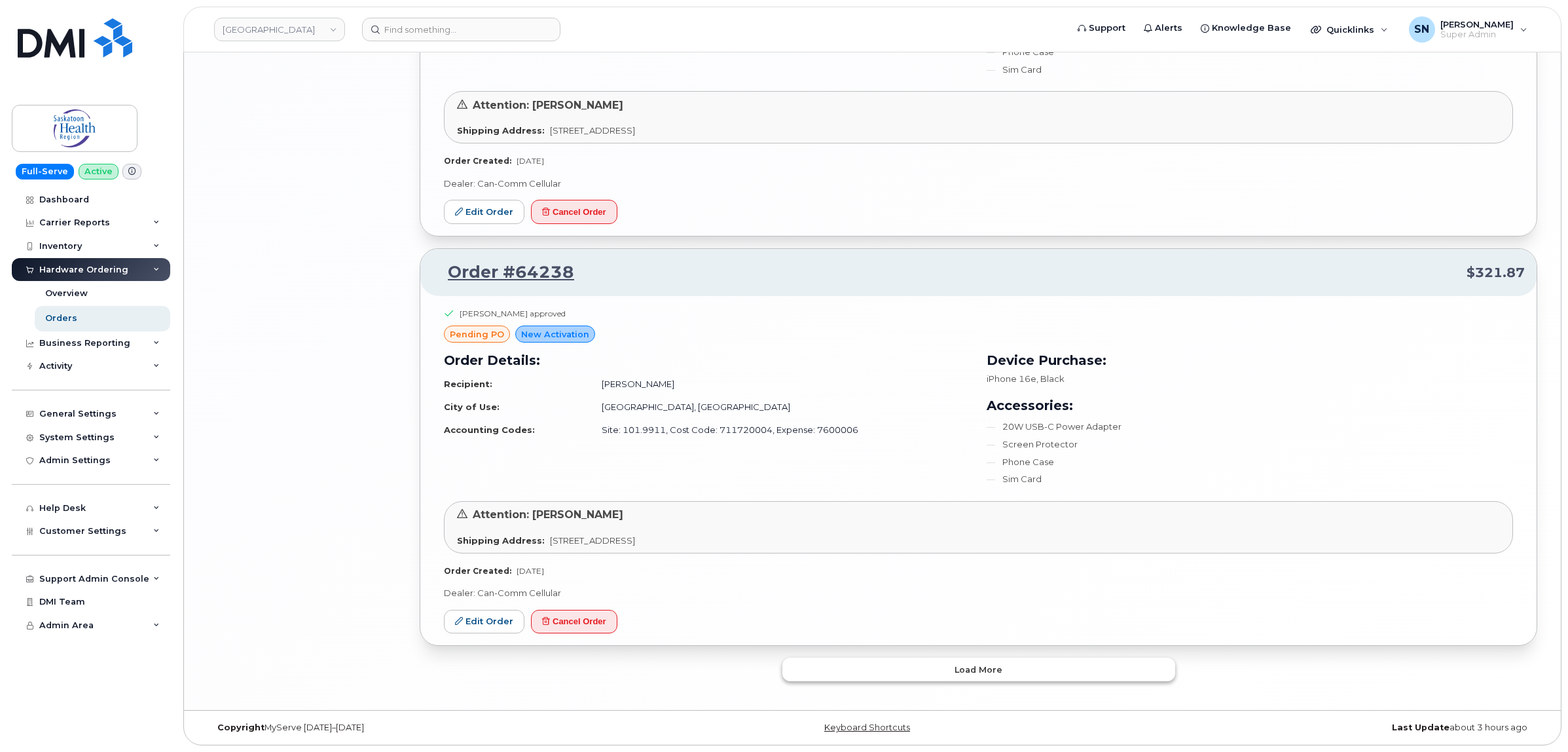
click at [907, 671] on button "Load more" at bounding box center [979, 669] width 393 height 24
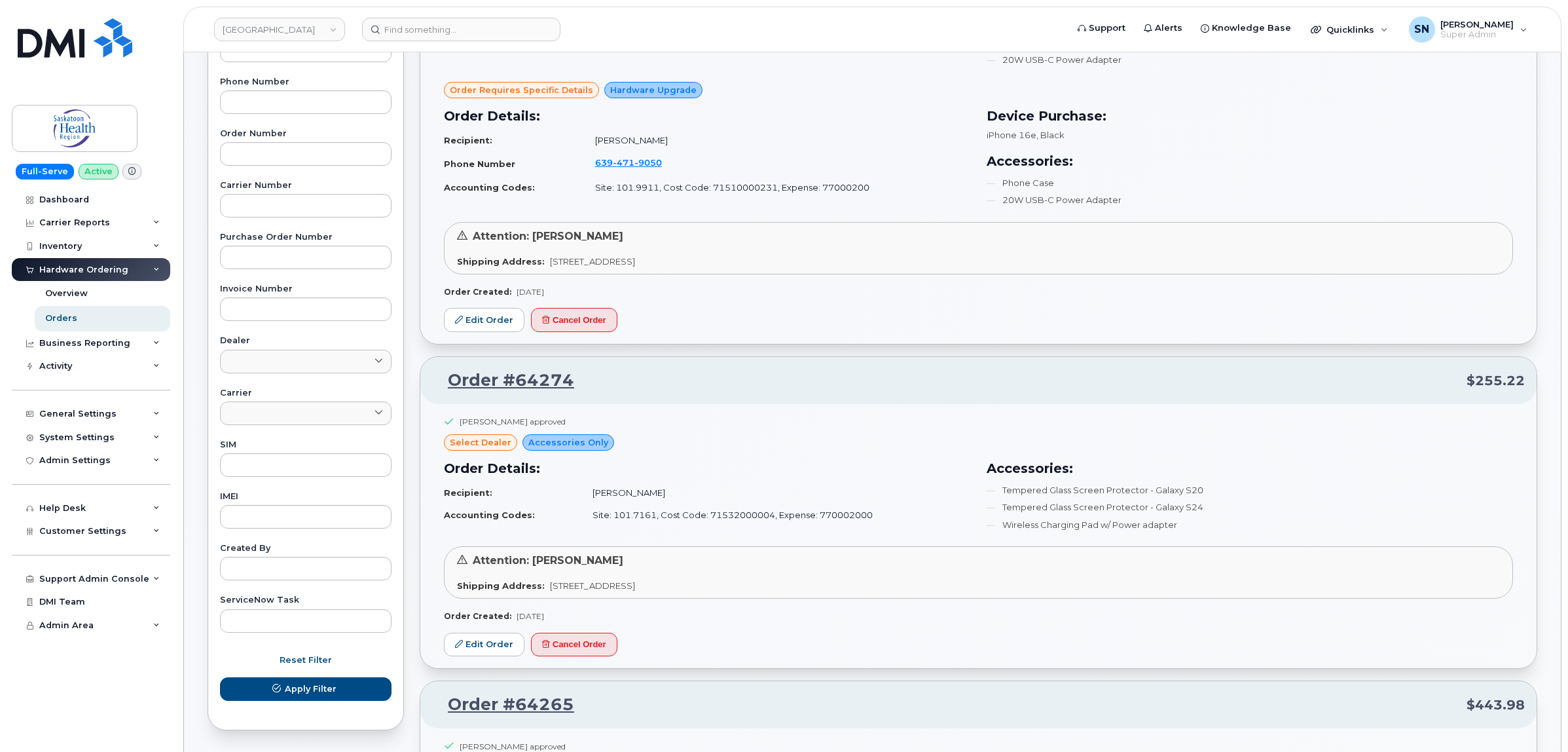
scroll to position [328, 0]
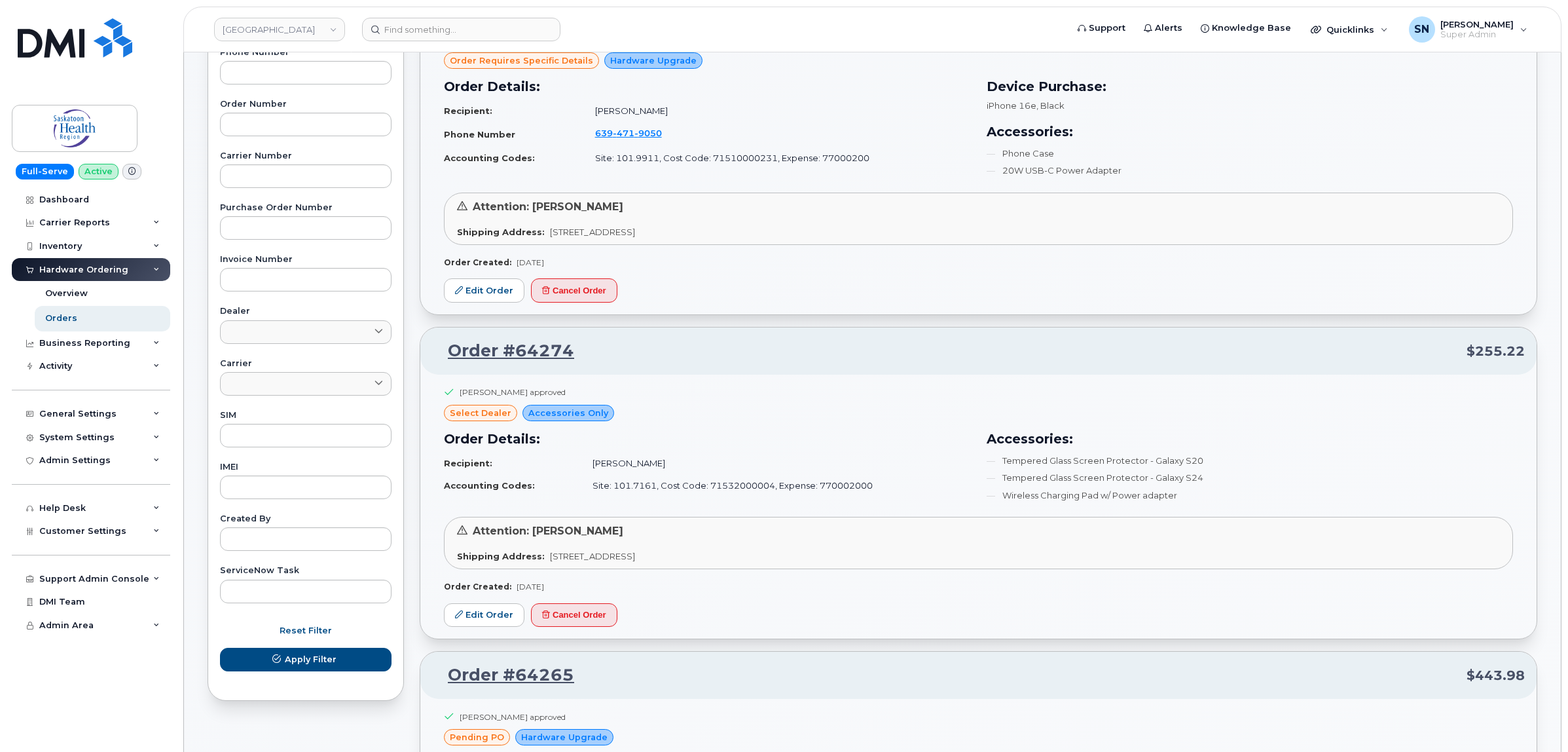
drag, startPoint x: 589, startPoint y: 462, endPoint x: 650, endPoint y: 463, distance: 61.0
click at [650, 463] on td "[PERSON_NAME]" at bounding box center [775, 463] width 390 height 23
copy td "[PERSON_NAME]"
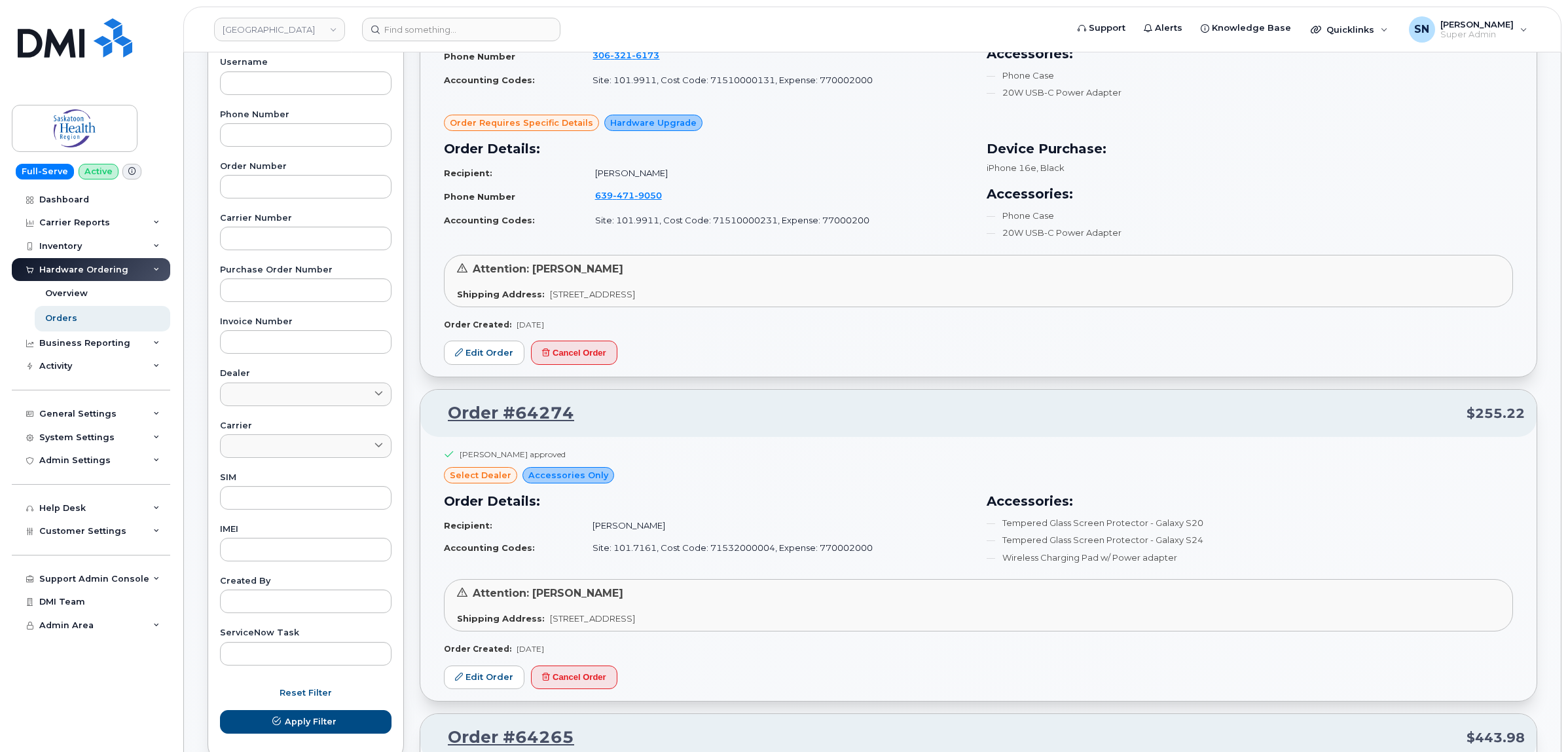
scroll to position [0, 0]
